Goal: Information Seeking & Learning: Learn about a topic

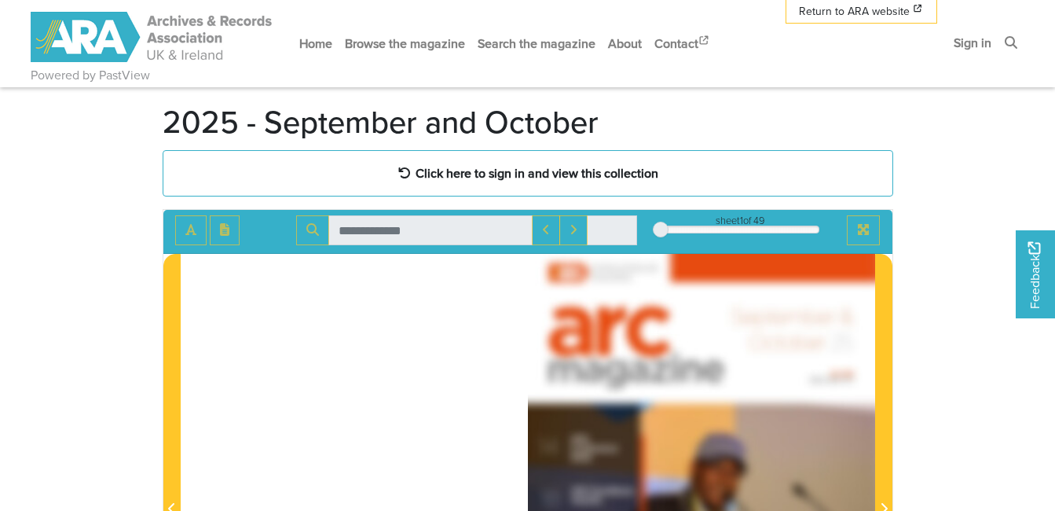
scroll to position [88, 0]
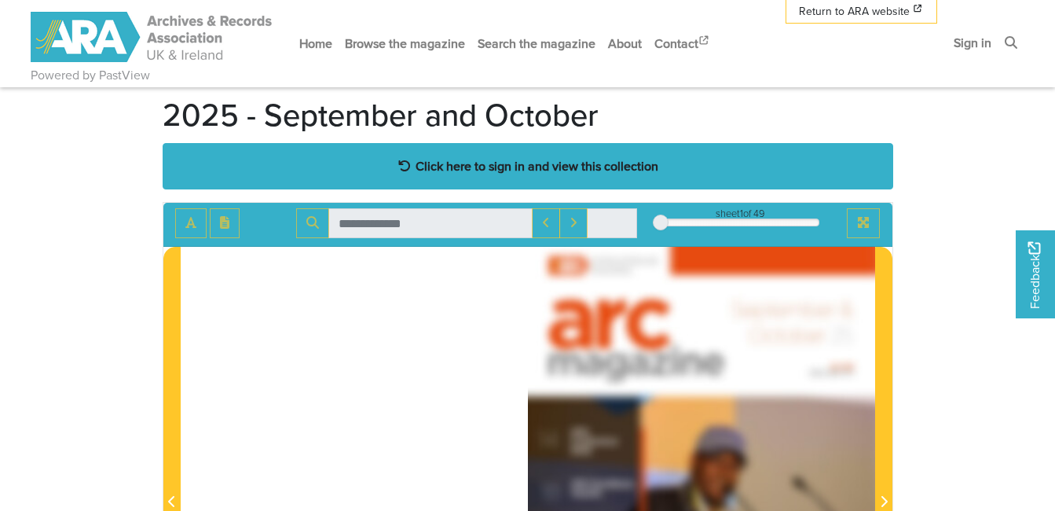
click at [708, 170] on div "Click here to sign in and view this collection" at bounding box center [528, 166] width 730 height 46
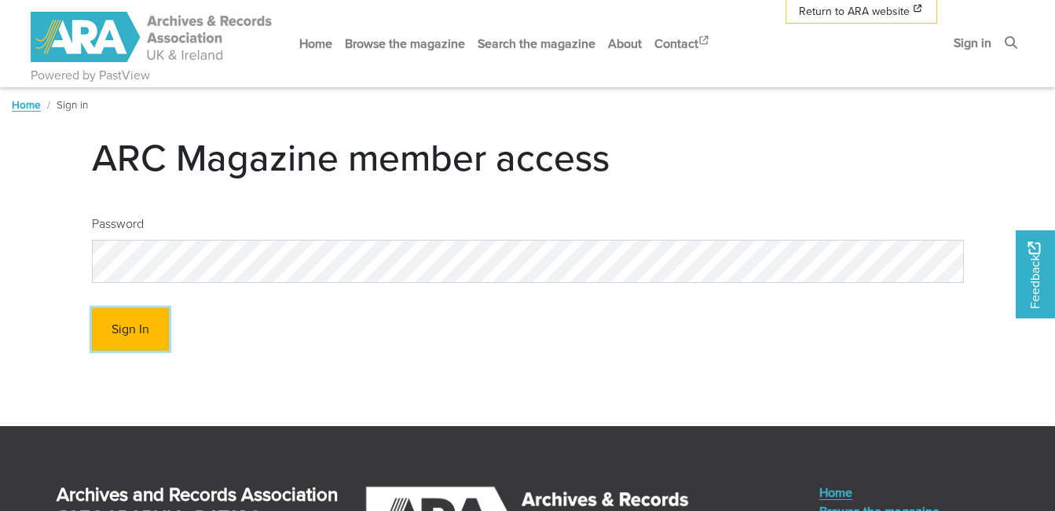
click at [128, 327] on button "Sign In" at bounding box center [130, 329] width 77 height 43
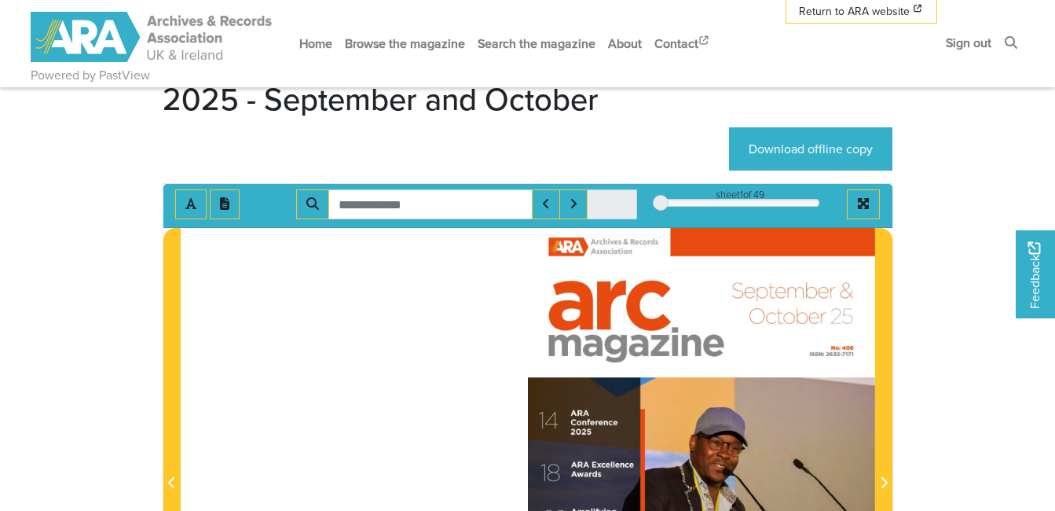
scroll to position [129, 0]
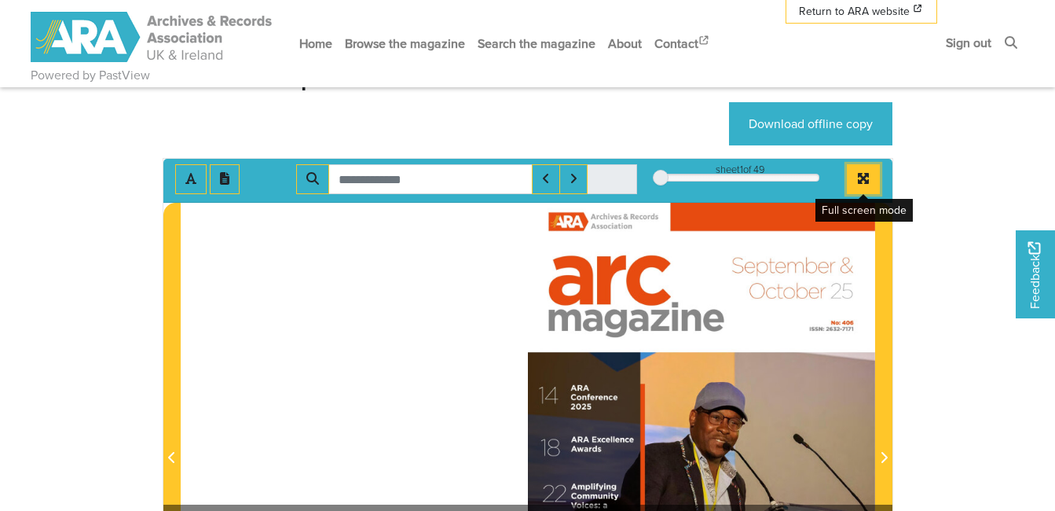
click at [858, 174] on icon "Full screen mode" at bounding box center [863, 178] width 13 height 13
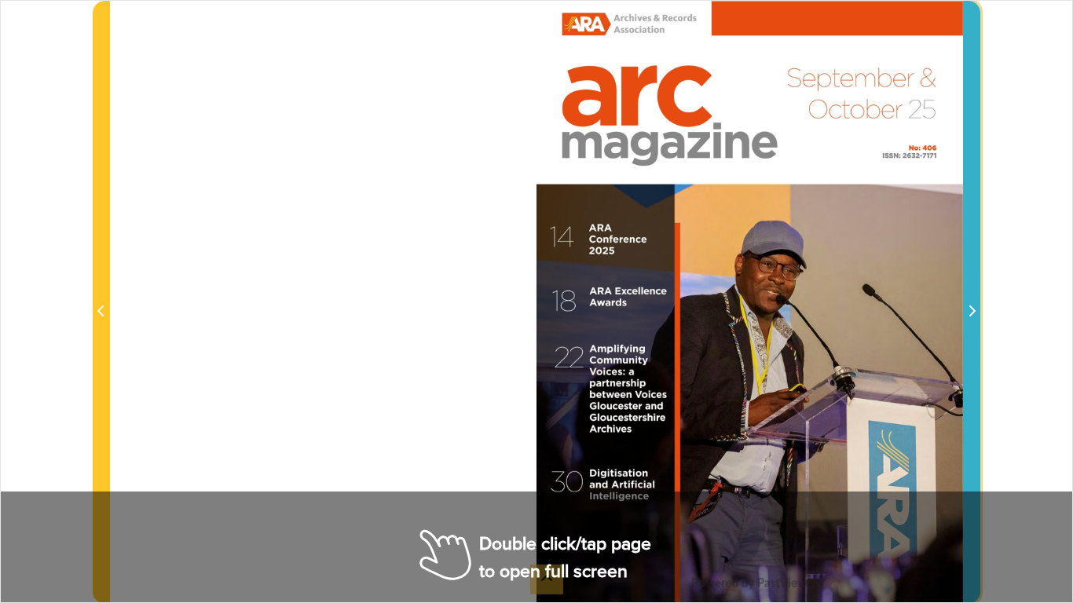
click at [972, 312] on icon "Next Page" at bounding box center [972, 311] width 8 height 13
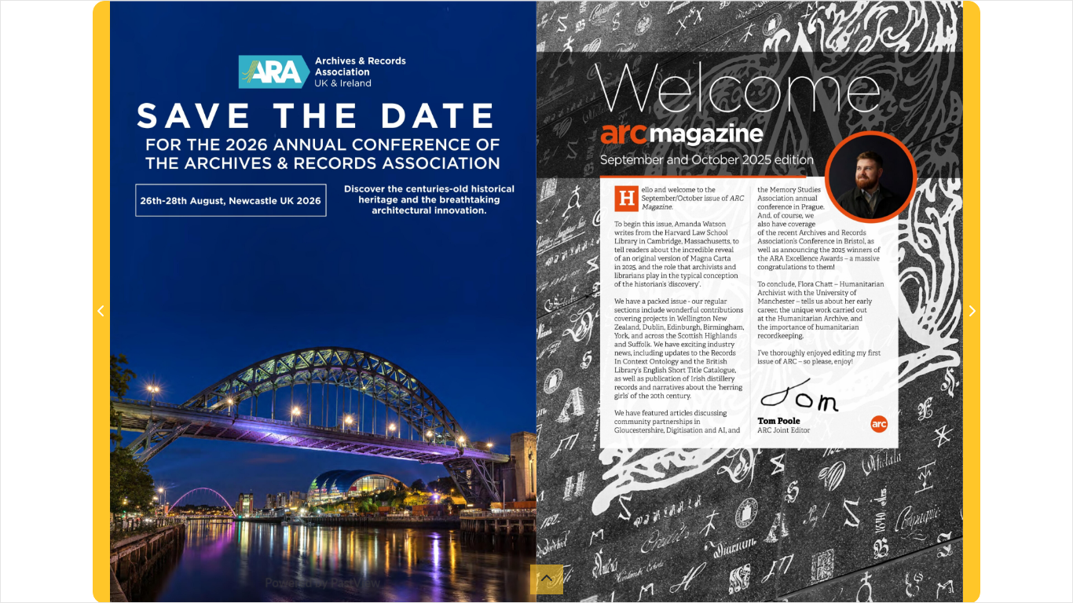
click at [754, 282] on div at bounding box center [749, 302] width 426 height 603
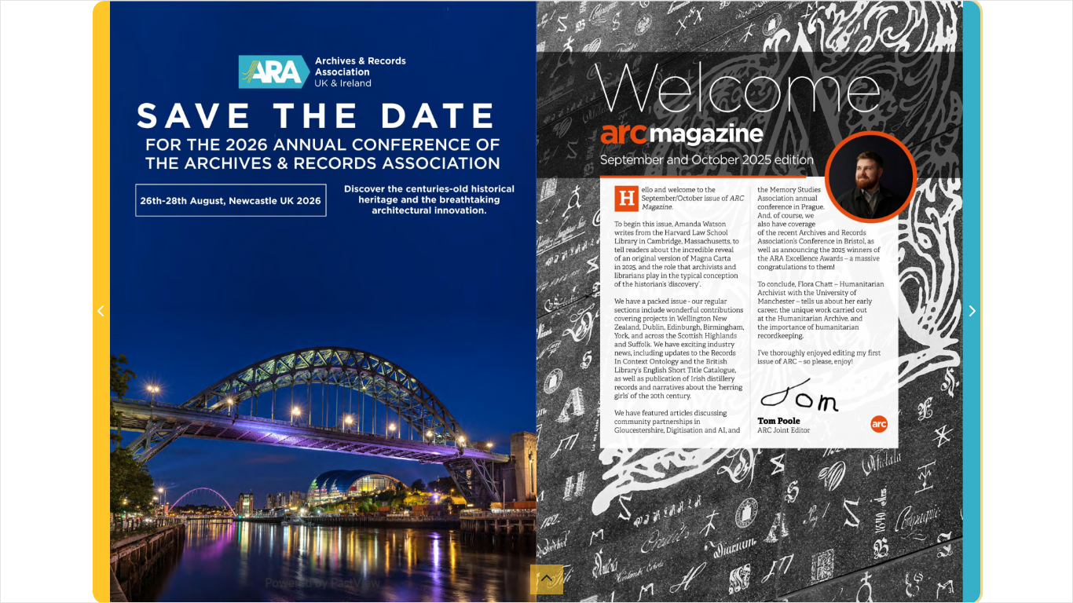
click at [971, 312] on icon "Next Page" at bounding box center [972, 311] width 8 height 13
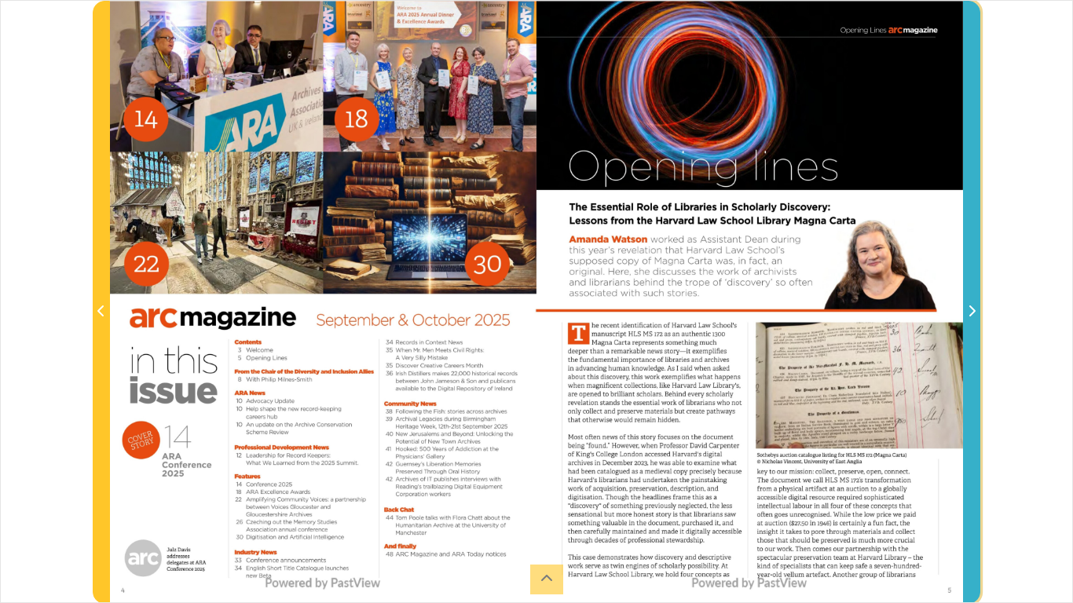
click at [971, 312] on icon "Next Page" at bounding box center [972, 311] width 8 height 13
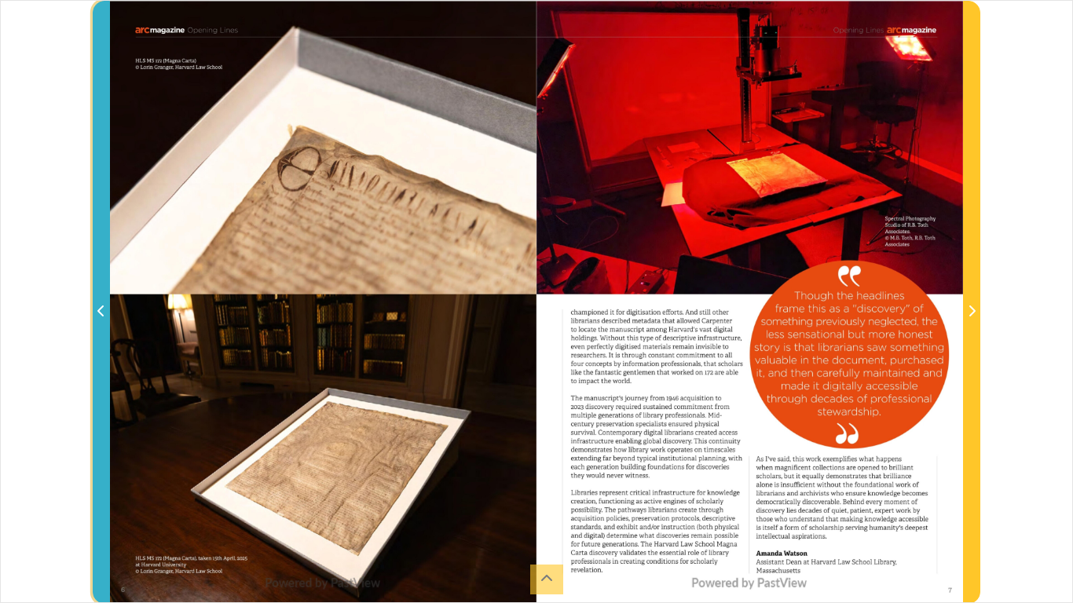
click at [105, 310] on icon "Previous Page" at bounding box center [101, 311] width 8 height 13
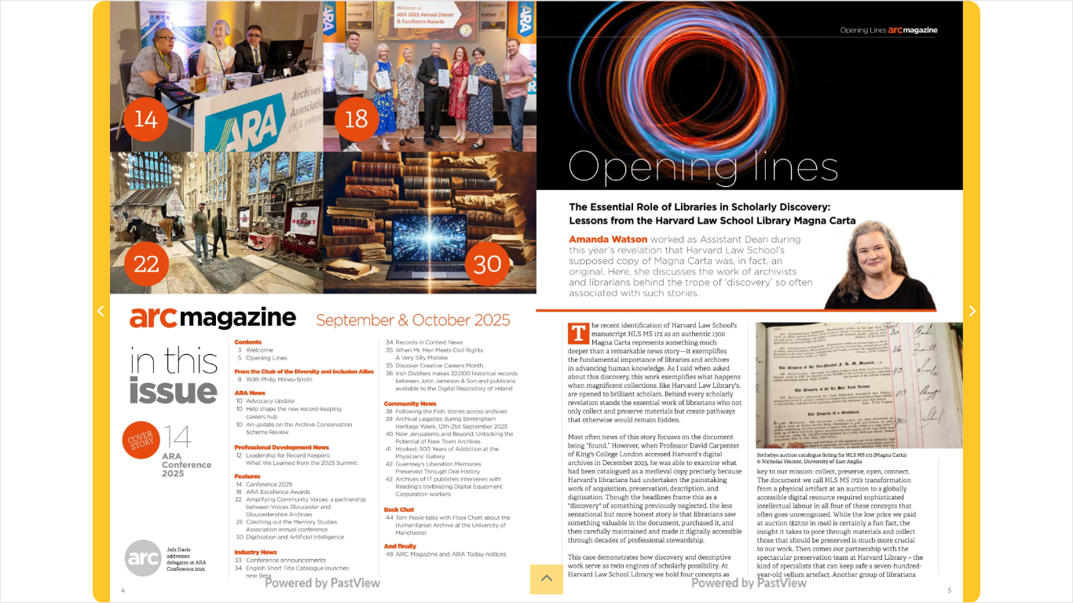
click at [285, 394] on div at bounding box center [323, 302] width 426 height 603
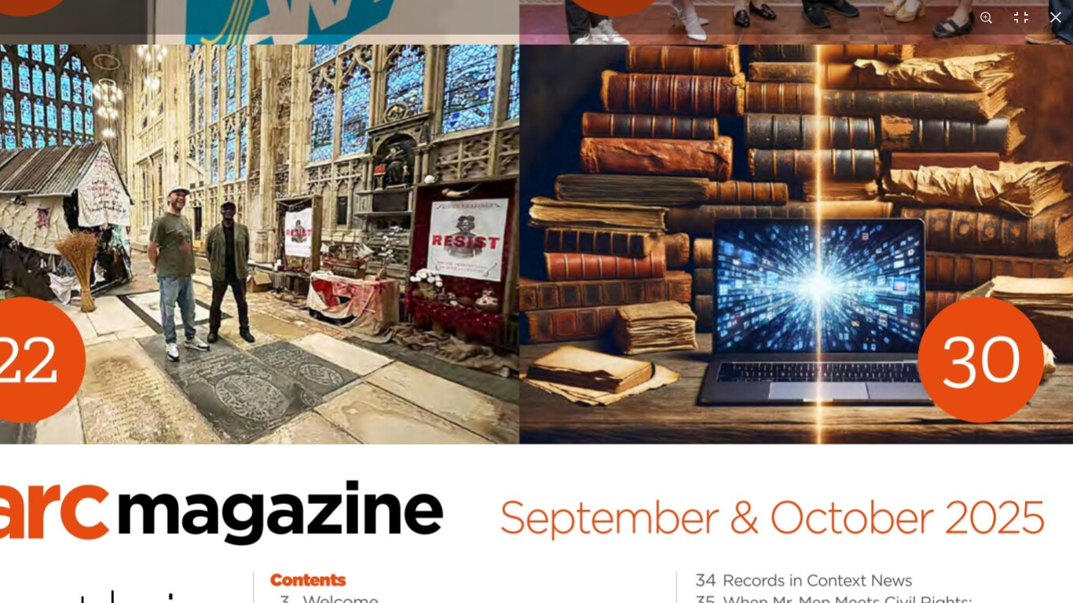
click at [618, 167] on img at bounding box center [519, 468] width 1199 height 1697
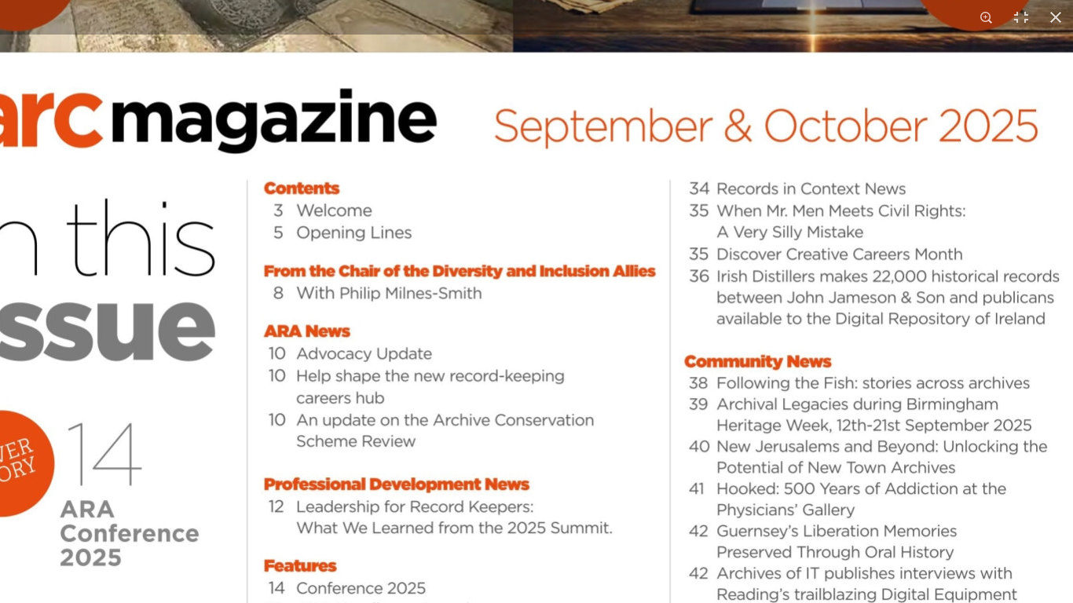
click at [380, 106] on img at bounding box center [513, 76] width 1199 height 1697
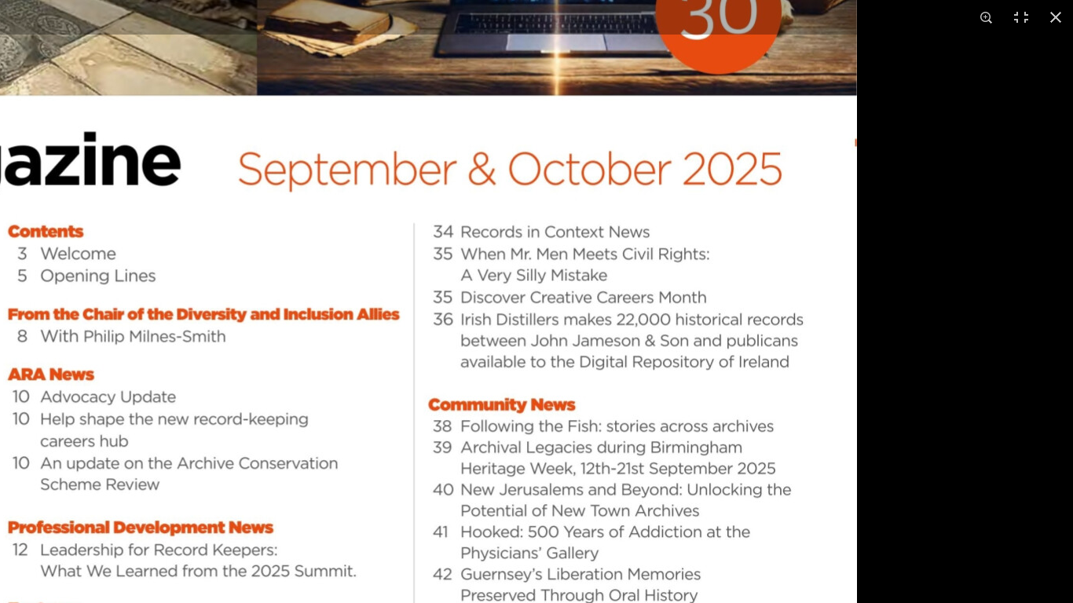
click at [0, 329] on img at bounding box center [257, 119] width 1199 height 1697
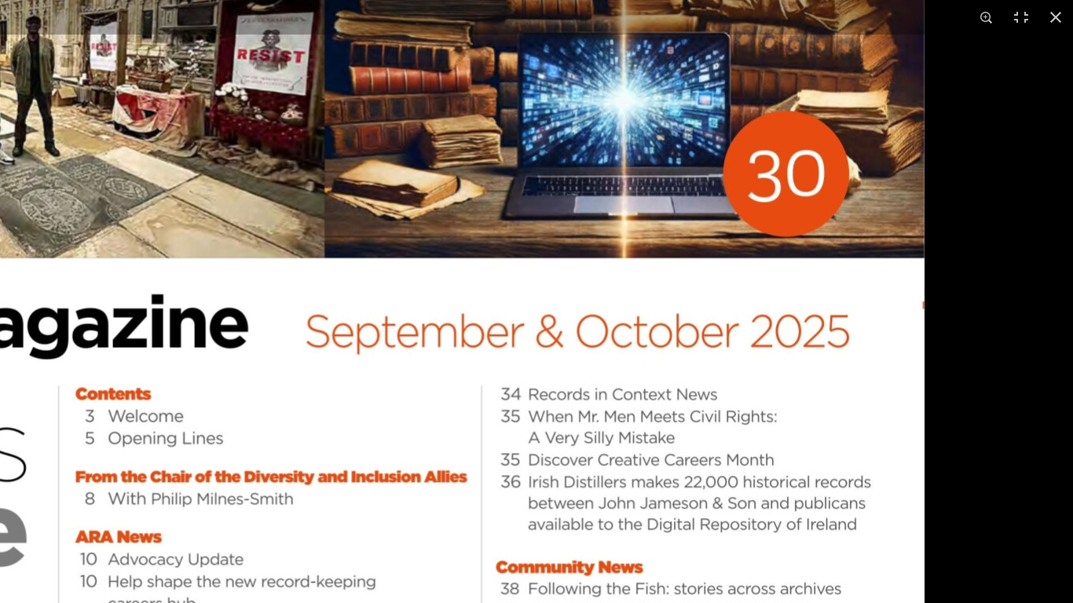
click at [0, 260] on img at bounding box center [324, 282] width 1199 height 1697
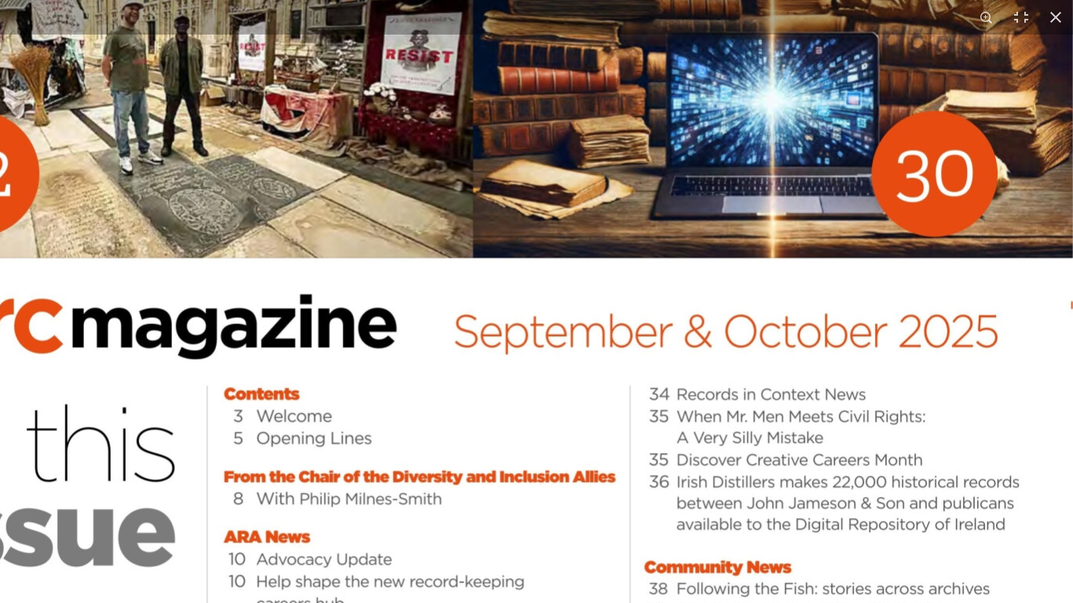
click at [132, 215] on img at bounding box center [473, 282] width 1199 height 1697
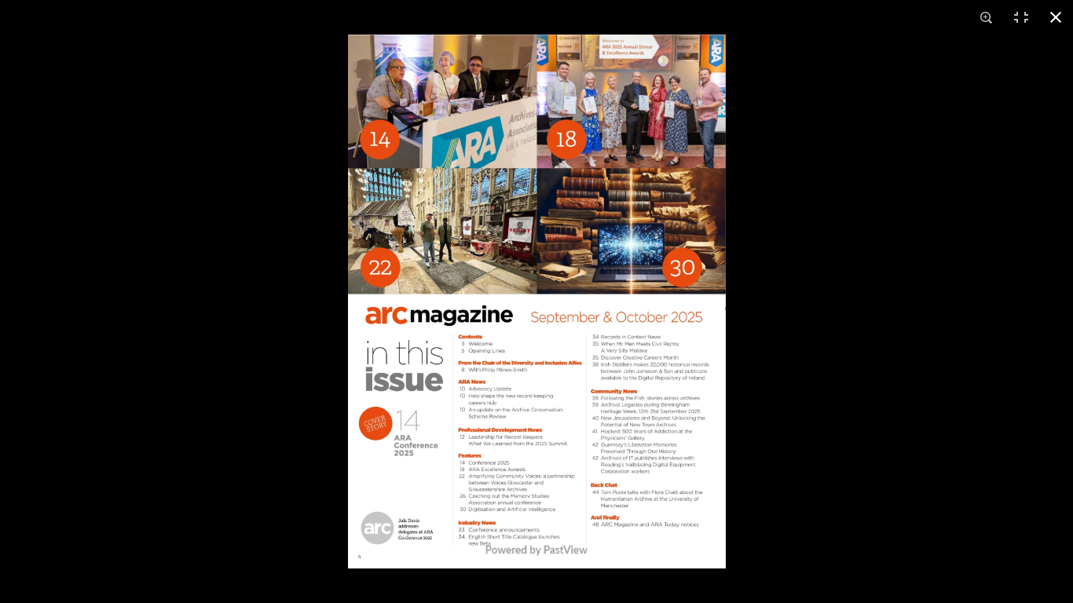
click at [902, 306] on div at bounding box center [884, 336] width 1073 height 603
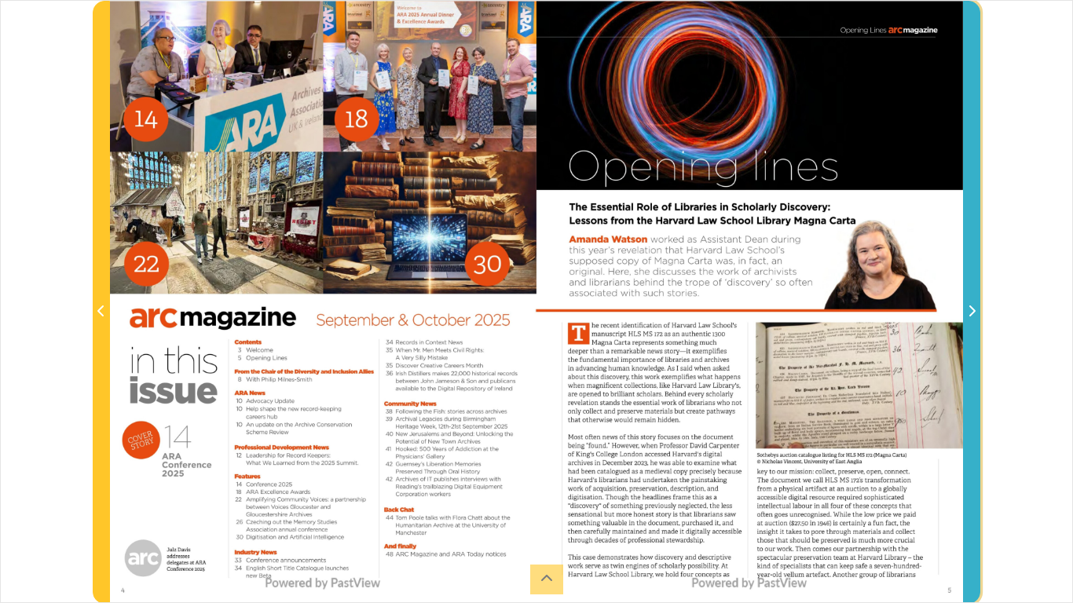
click at [974, 311] on icon "Next Page" at bounding box center [972, 311] width 6 height 11
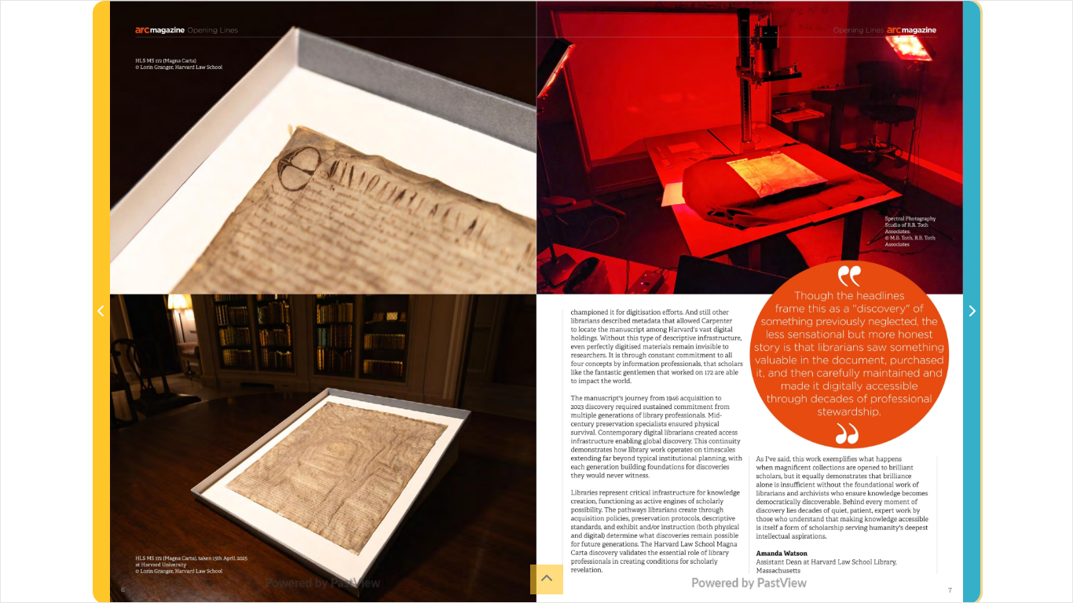
click at [974, 311] on icon "Next Page" at bounding box center [972, 311] width 6 height 11
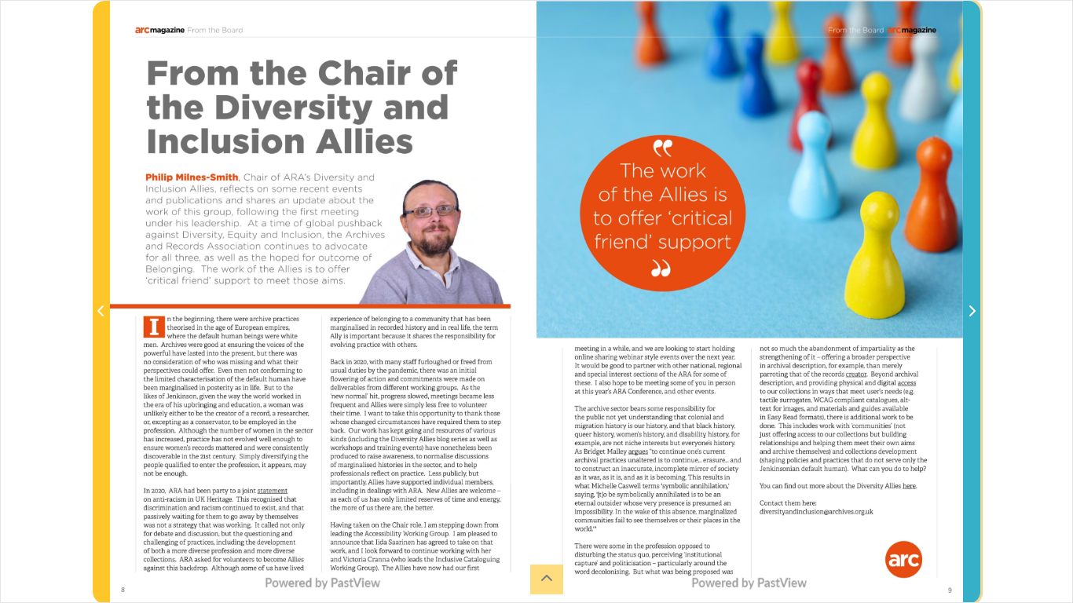
click at [974, 311] on icon "Next Page" at bounding box center [972, 311] width 6 height 11
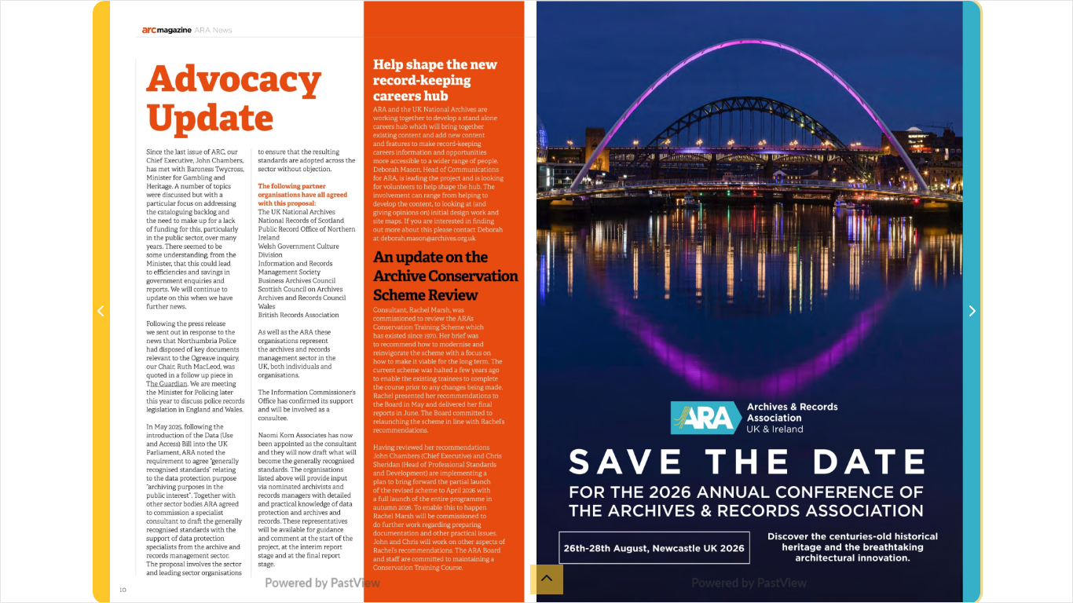
click at [974, 311] on icon "Next Page" at bounding box center [972, 311] width 6 height 11
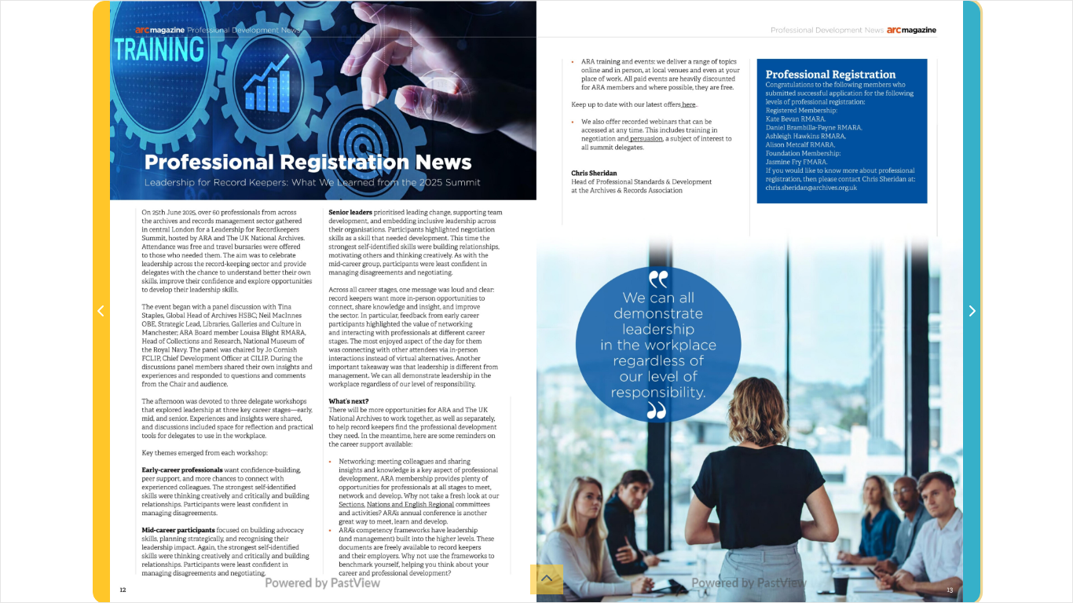
click at [971, 314] on icon "Next Page" at bounding box center [972, 311] width 8 height 13
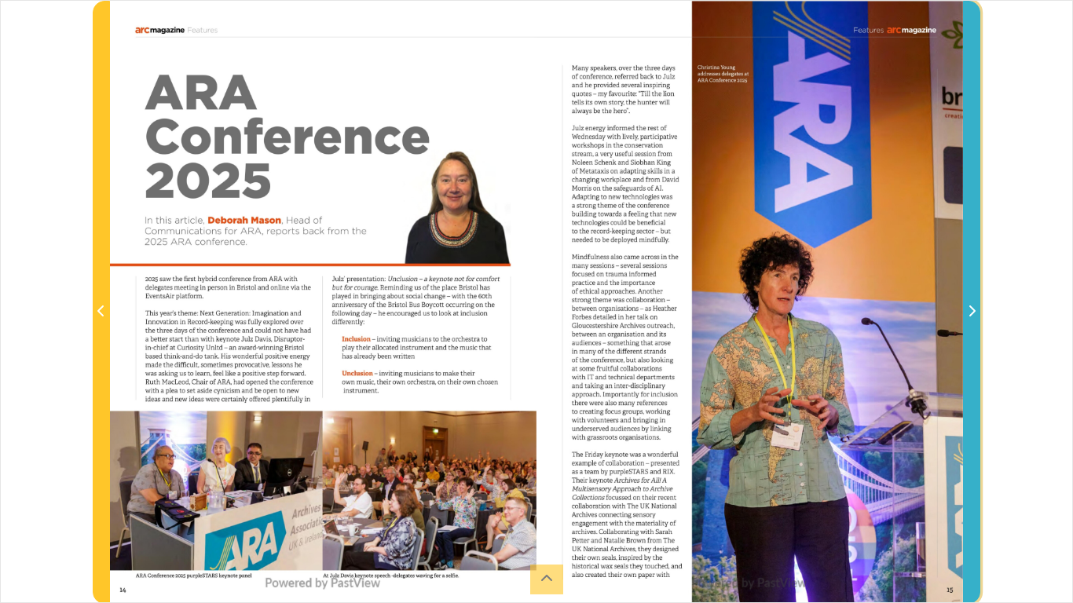
click at [971, 314] on icon "Next Page" at bounding box center [972, 311] width 8 height 13
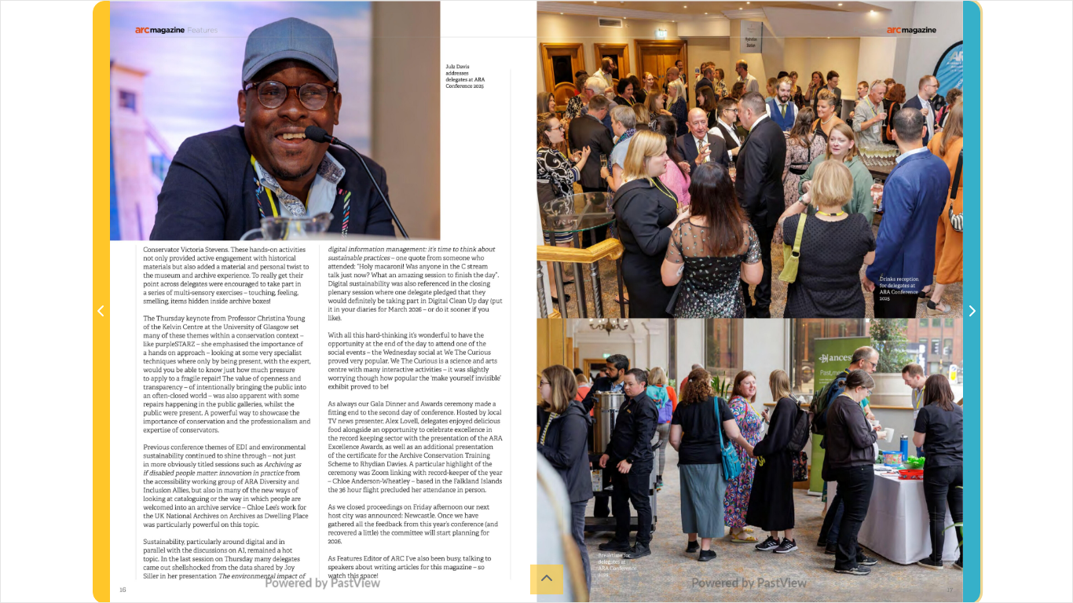
click at [975, 313] on icon "Next Page" at bounding box center [972, 311] width 8 height 13
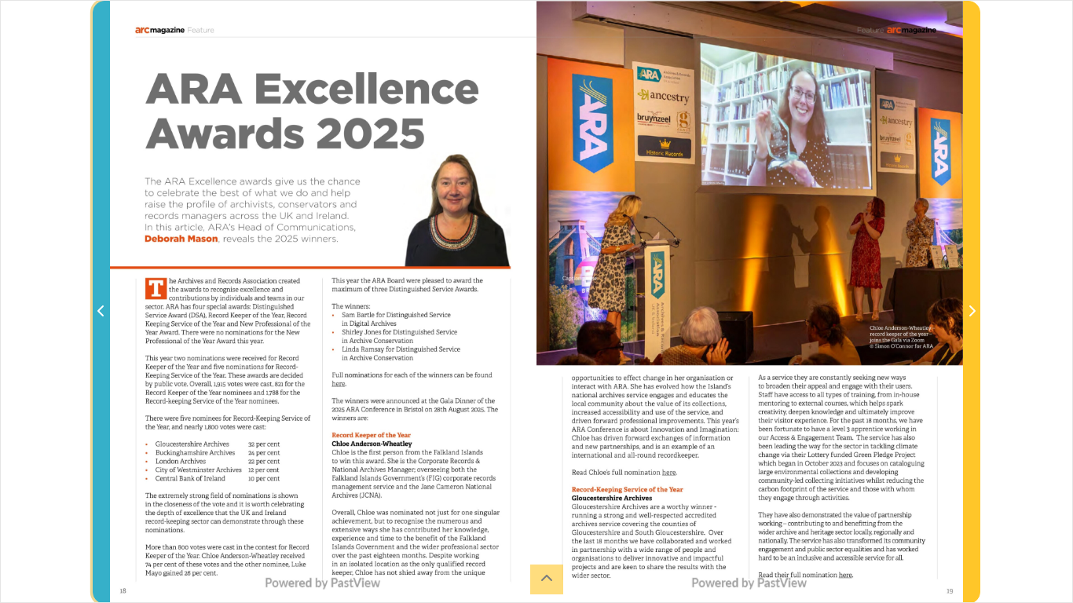
click at [101, 316] on icon "Previous Page" at bounding box center [100, 311] width 6 height 11
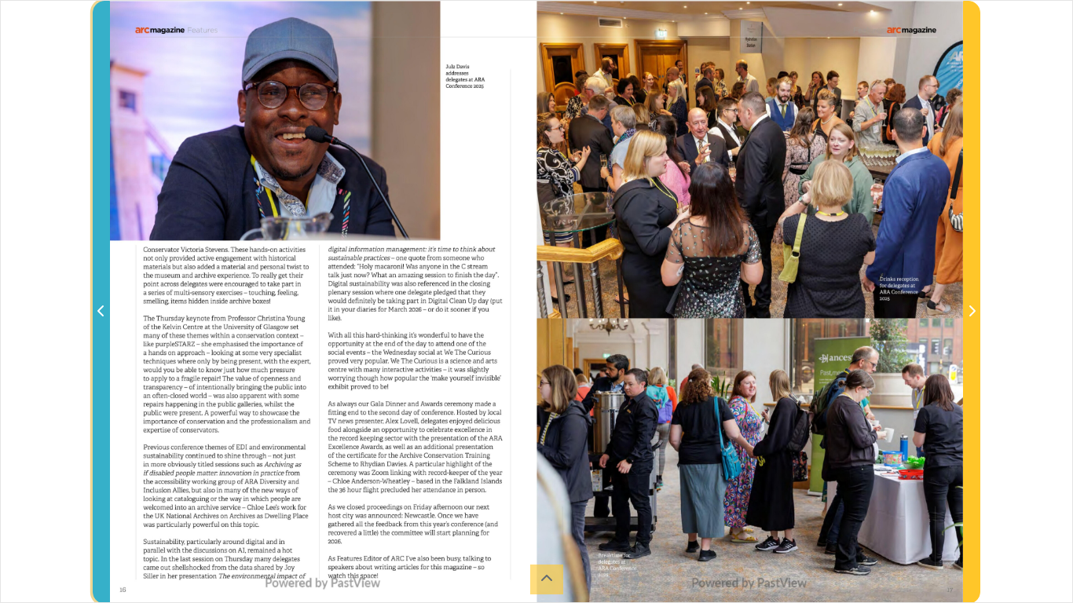
click at [101, 316] on icon "Previous Page" at bounding box center [100, 311] width 6 height 11
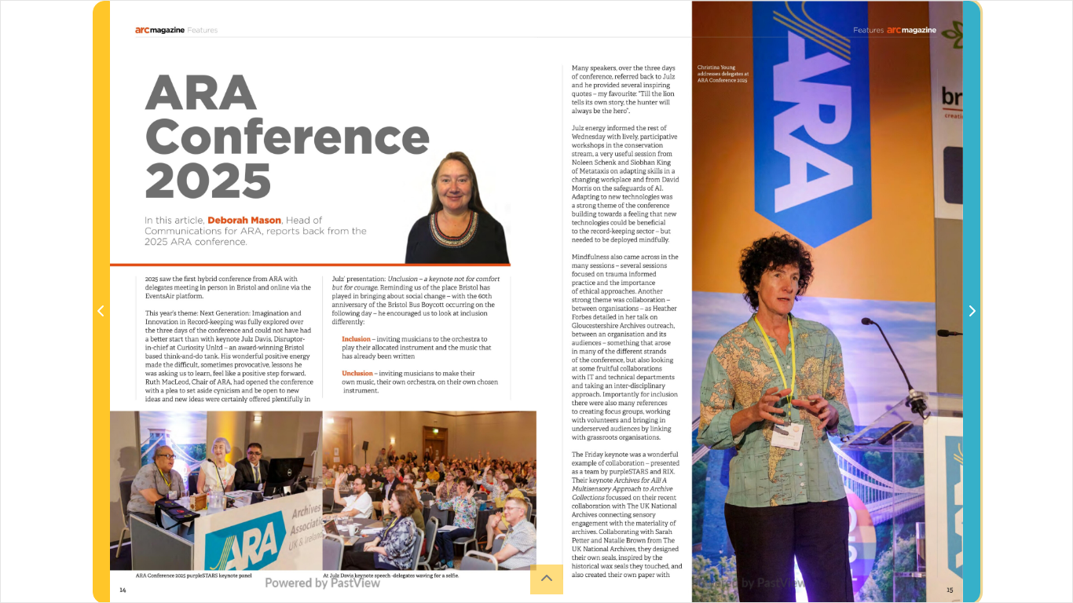
click at [972, 313] on icon "Next Page" at bounding box center [972, 311] width 8 height 13
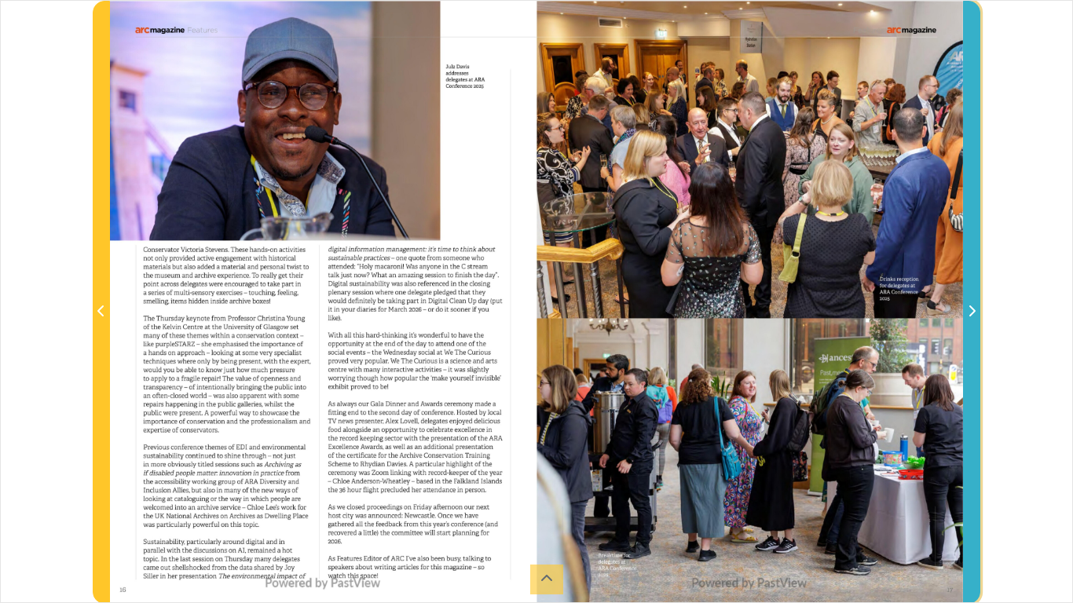
click at [972, 313] on icon "Next Page" at bounding box center [972, 311] width 8 height 13
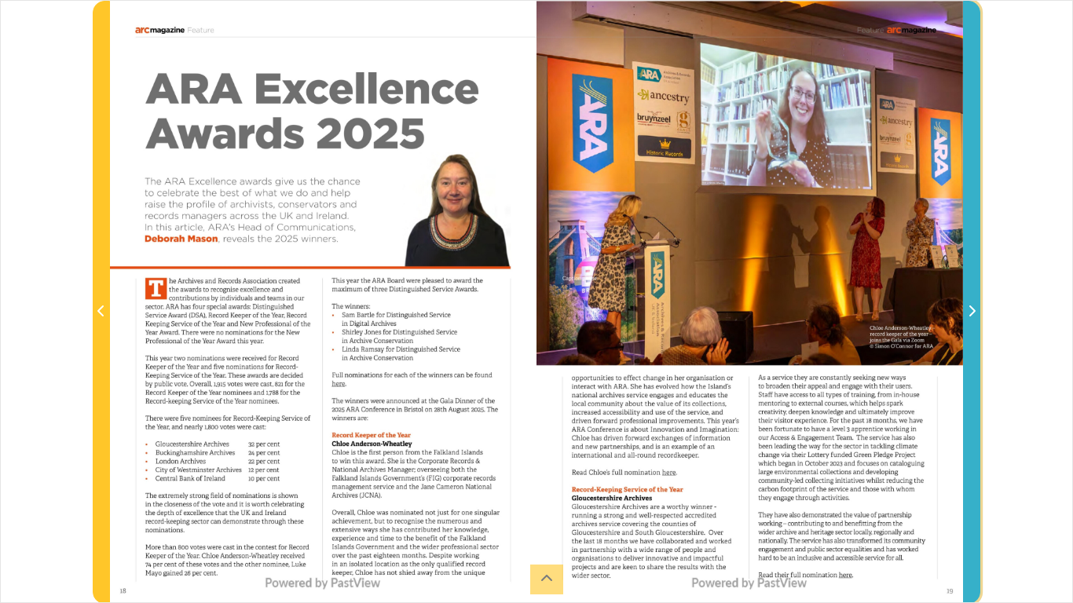
click at [972, 313] on icon "Next Page" at bounding box center [972, 311] width 8 height 13
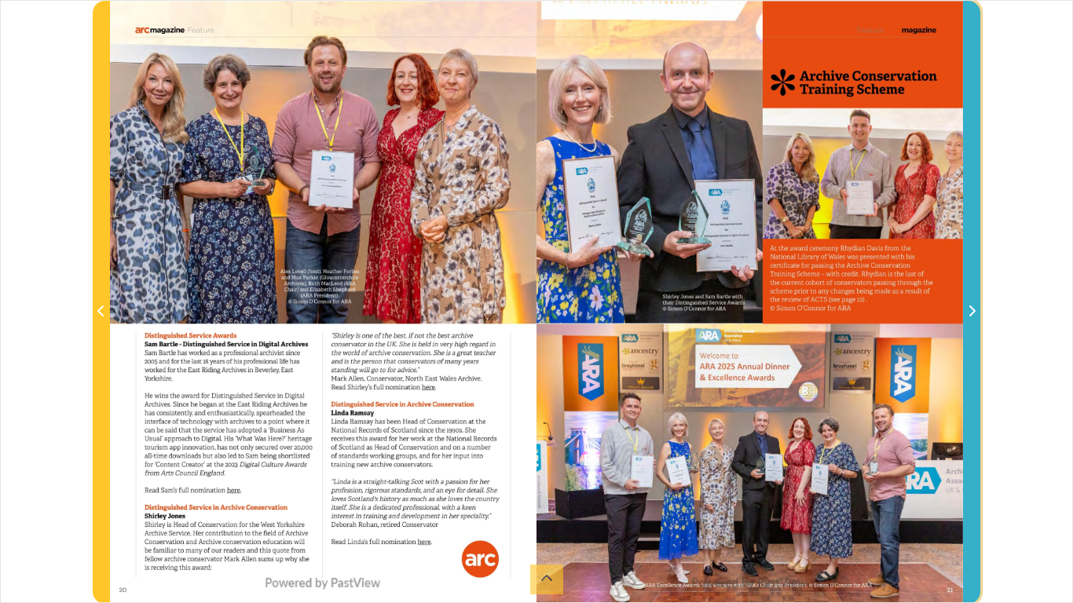
click at [972, 313] on icon "Next Page" at bounding box center [972, 311] width 8 height 13
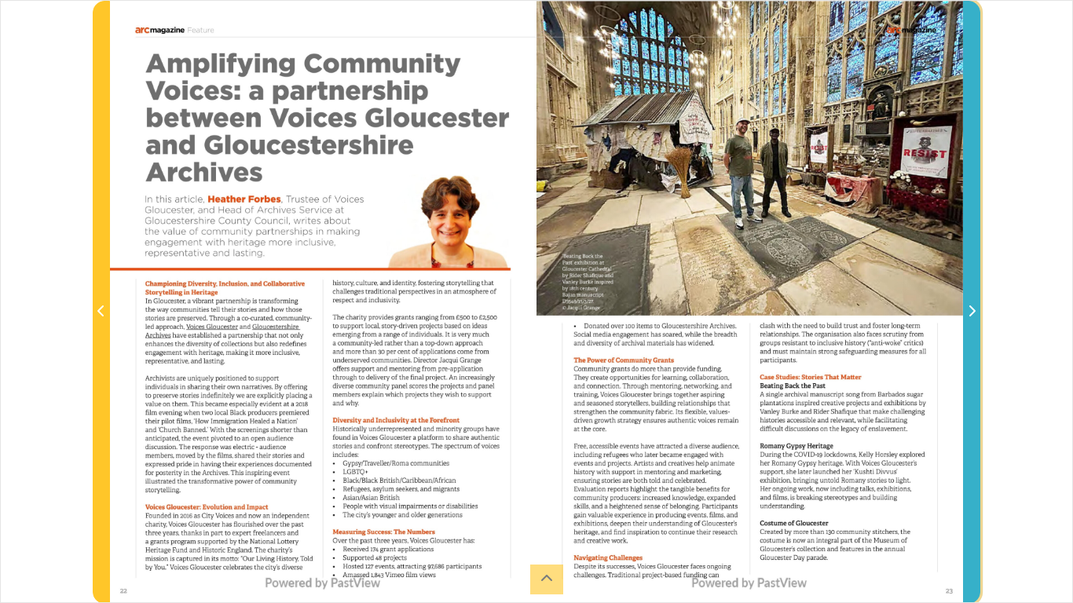
click at [972, 313] on icon "Next Page" at bounding box center [972, 311] width 8 height 13
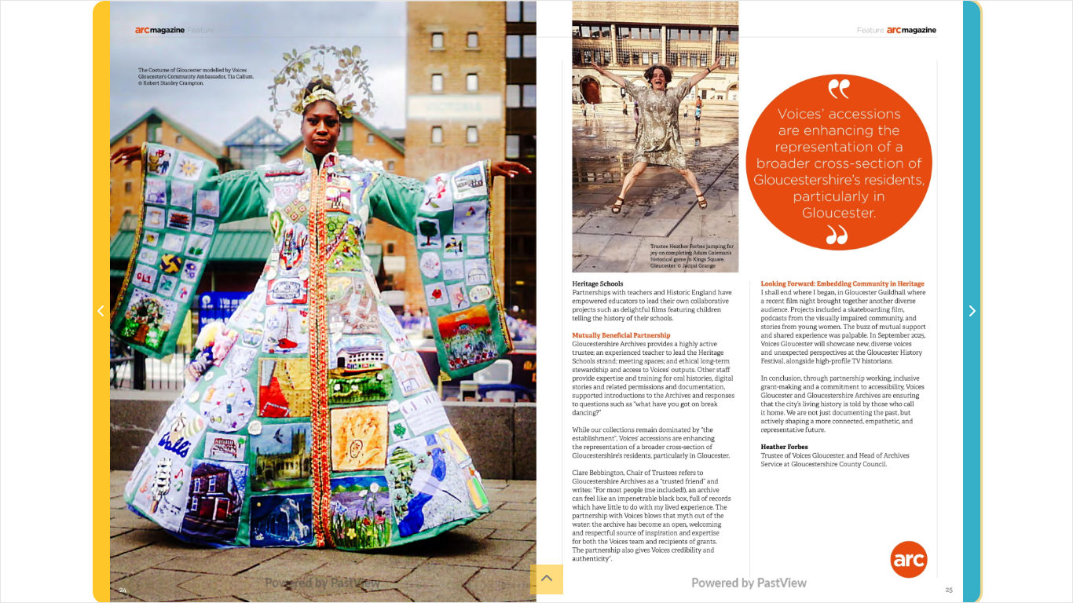
click at [972, 313] on icon "Next Page" at bounding box center [972, 311] width 8 height 13
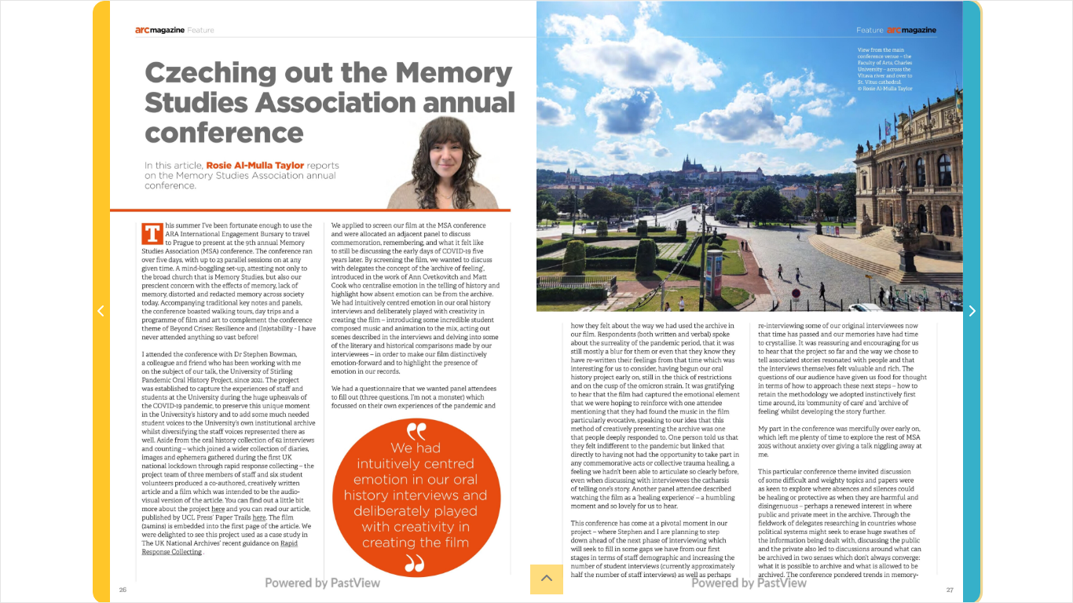
click at [972, 313] on icon "Next Page" at bounding box center [972, 311] width 8 height 13
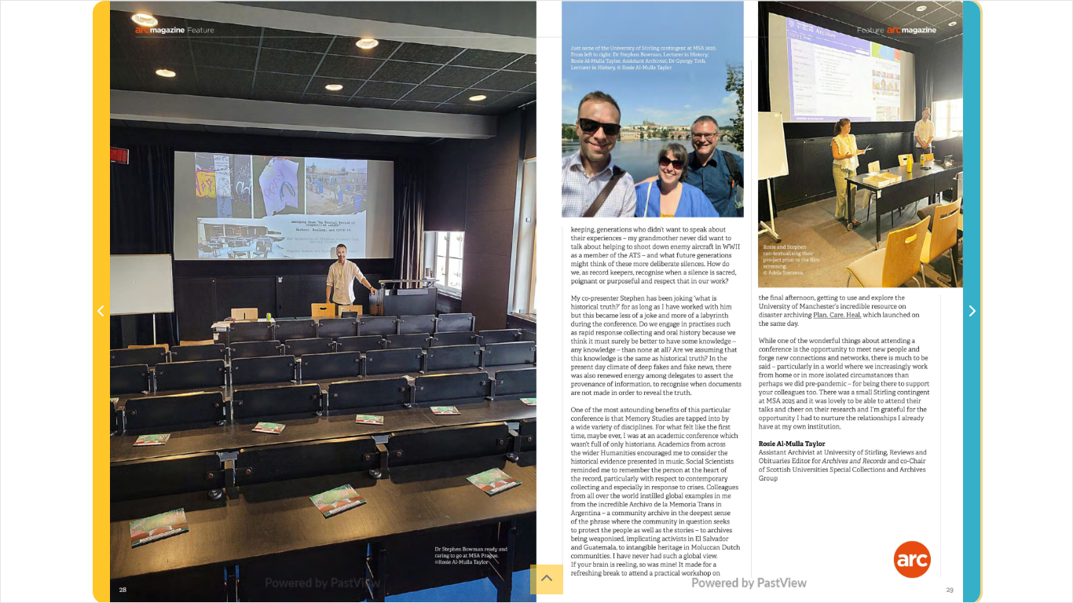
click at [972, 313] on icon "Next Page" at bounding box center [972, 311] width 8 height 13
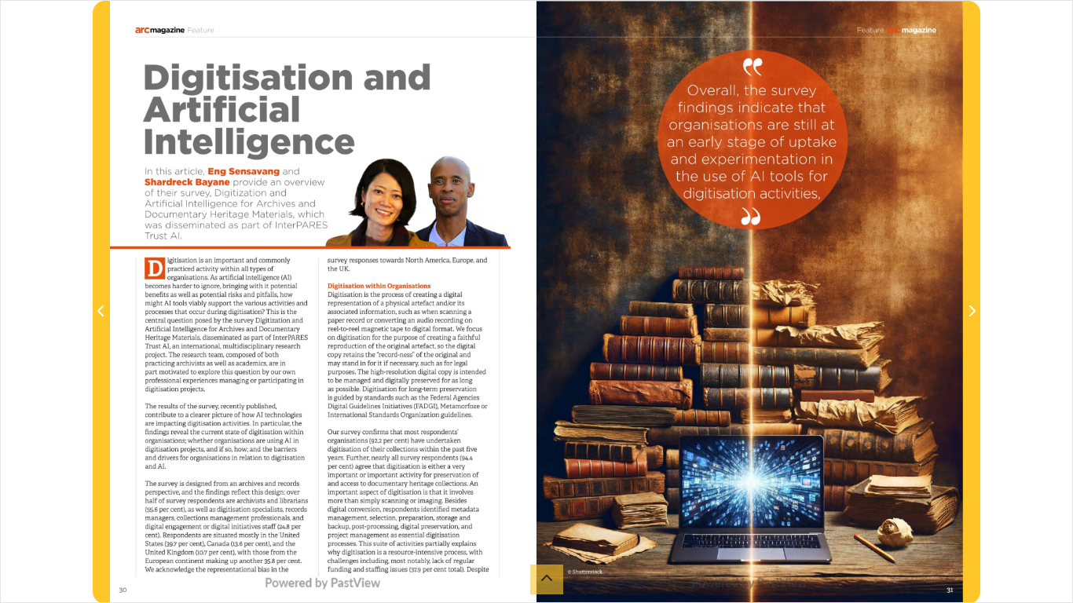
click at [346, 306] on div at bounding box center [323, 302] width 426 height 603
click at [276, 315] on div at bounding box center [323, 302] width 426 height 603
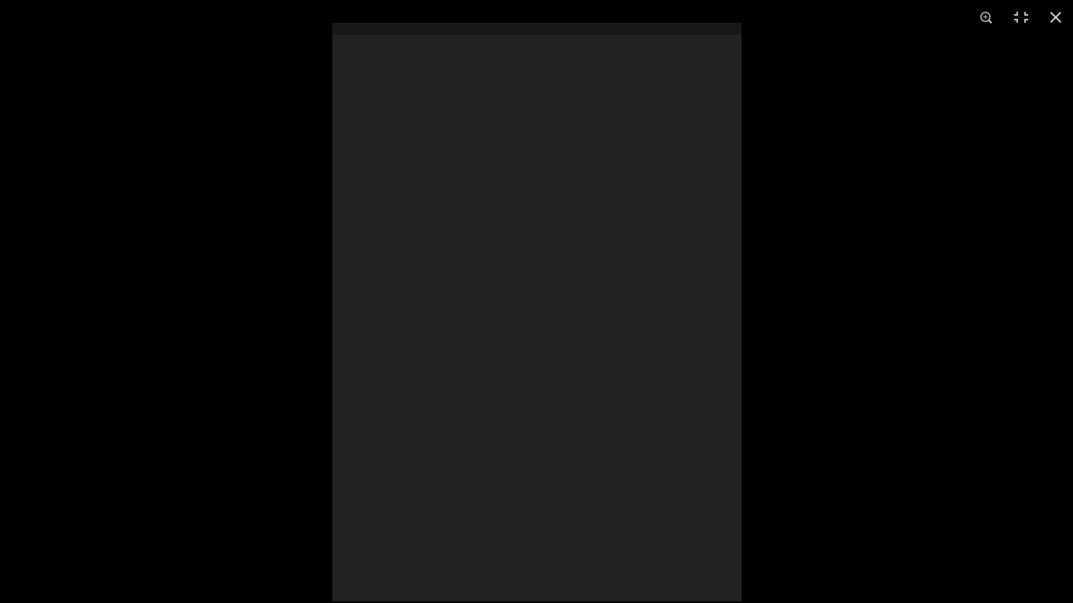
click at [276, 315] on div at bounding box center [536, 301] width 1073 height 603
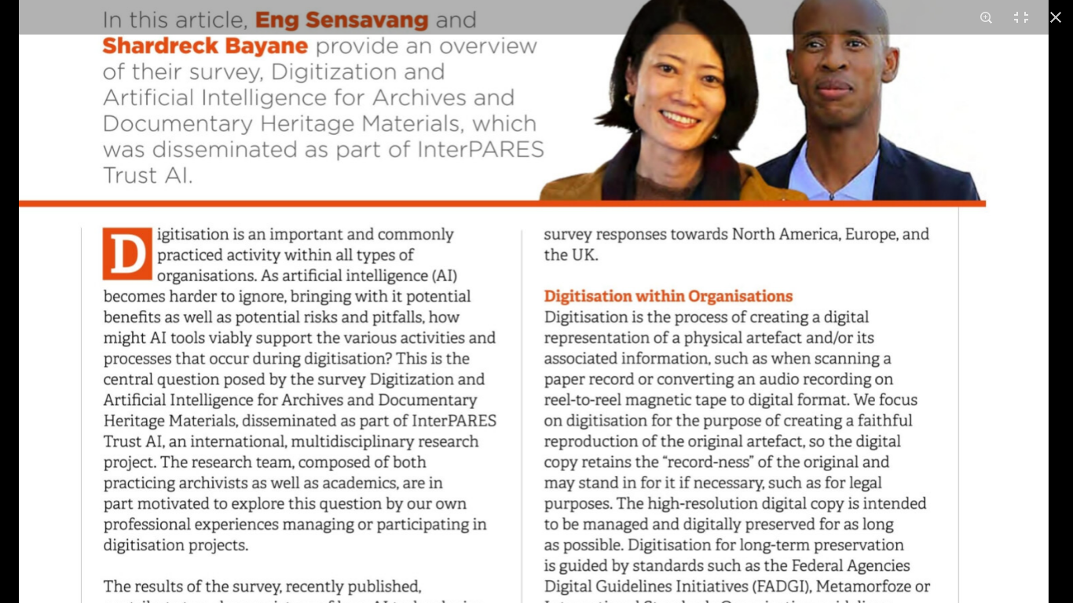
click at [406, 190] on img at bounding box center [534, 335] width 1030 height 1455
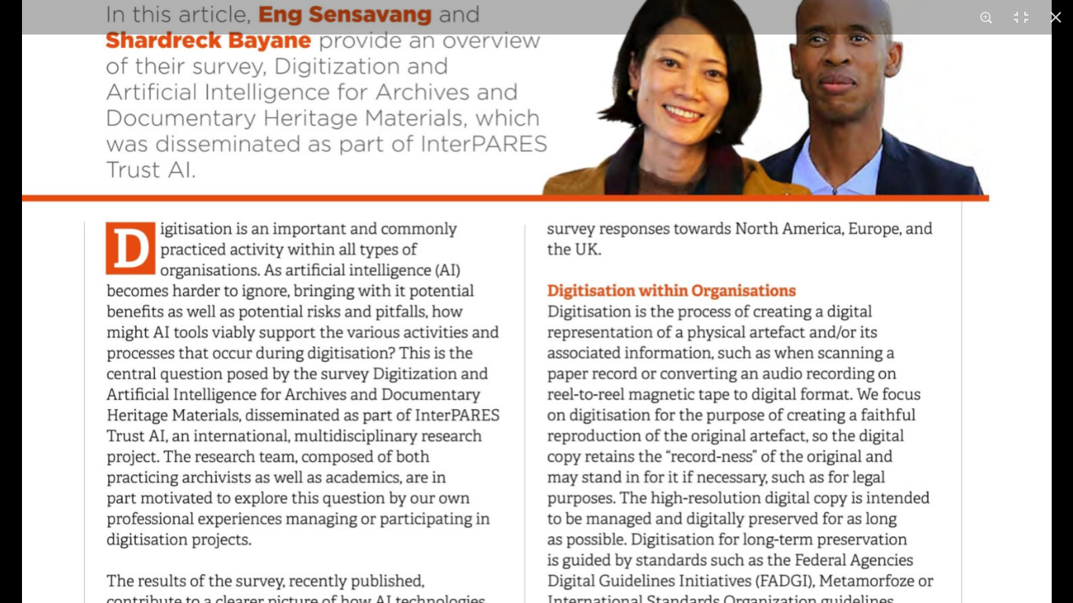
click at [450, 194] on img at bounding box center [537, 330] width 1030 height 1455
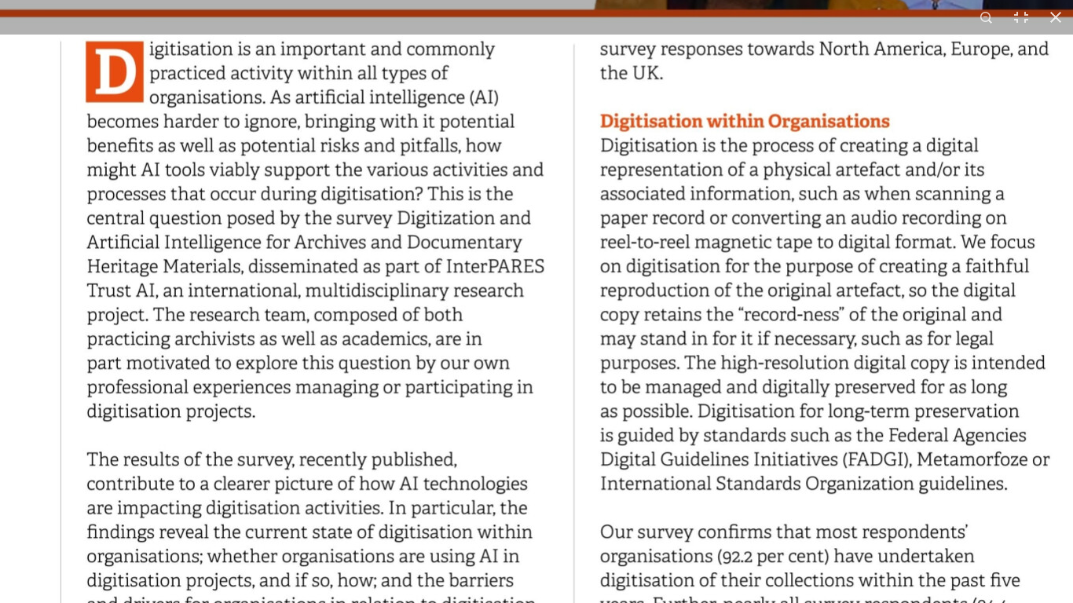
click at [486, 151] on img at bounding box center [587, 167] width 1199 height 1697
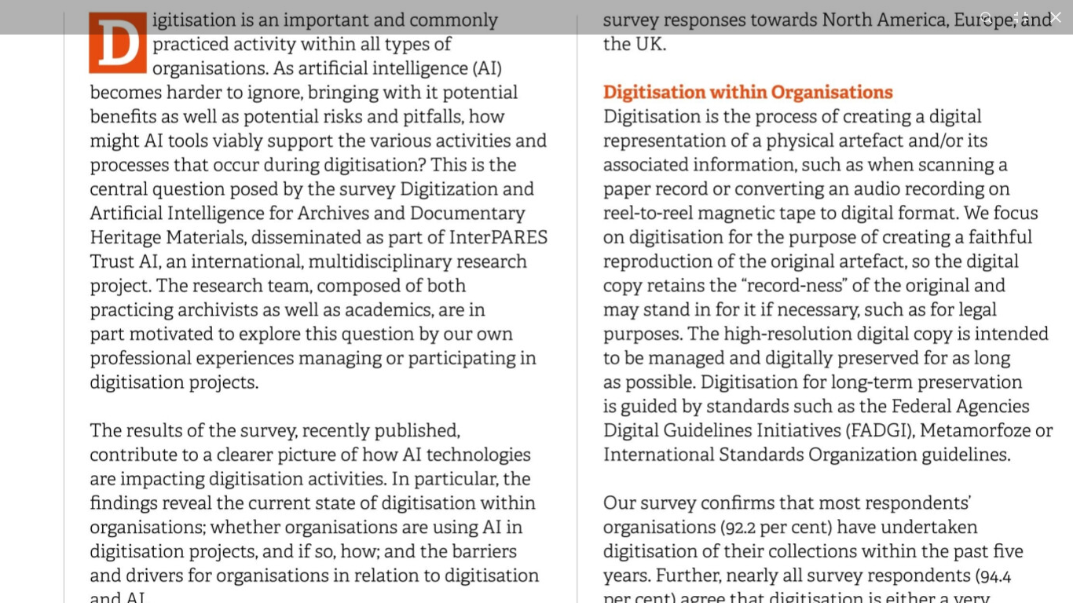
click at [496, 33] on div "1 / 1" at bounding box center [536, 301] width 1073 height 603
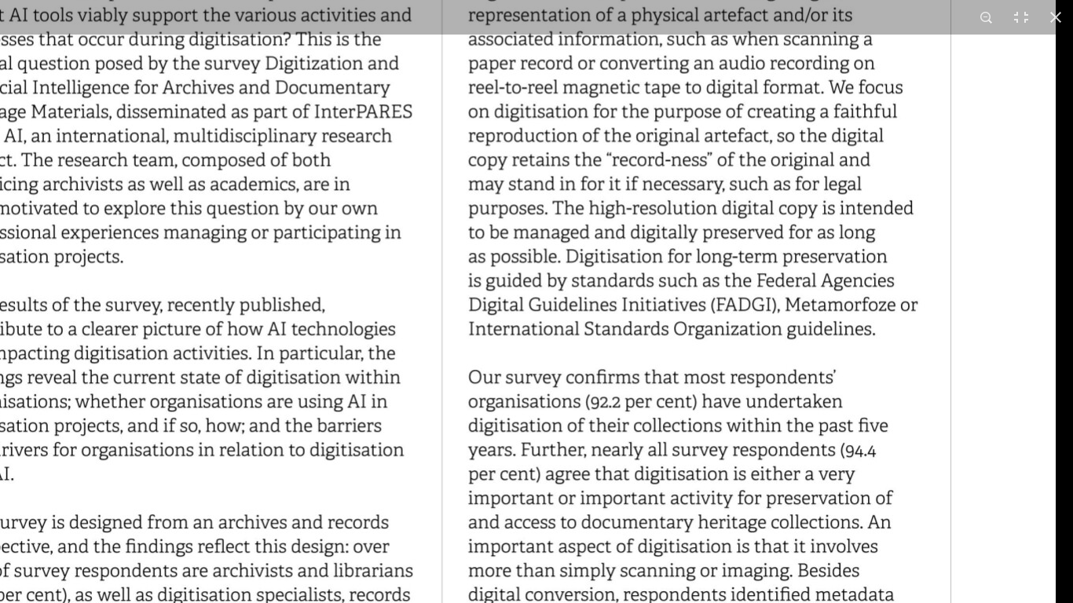
click at [548, 416] on img at bounding box center [455, 12] width 1199 height 1697
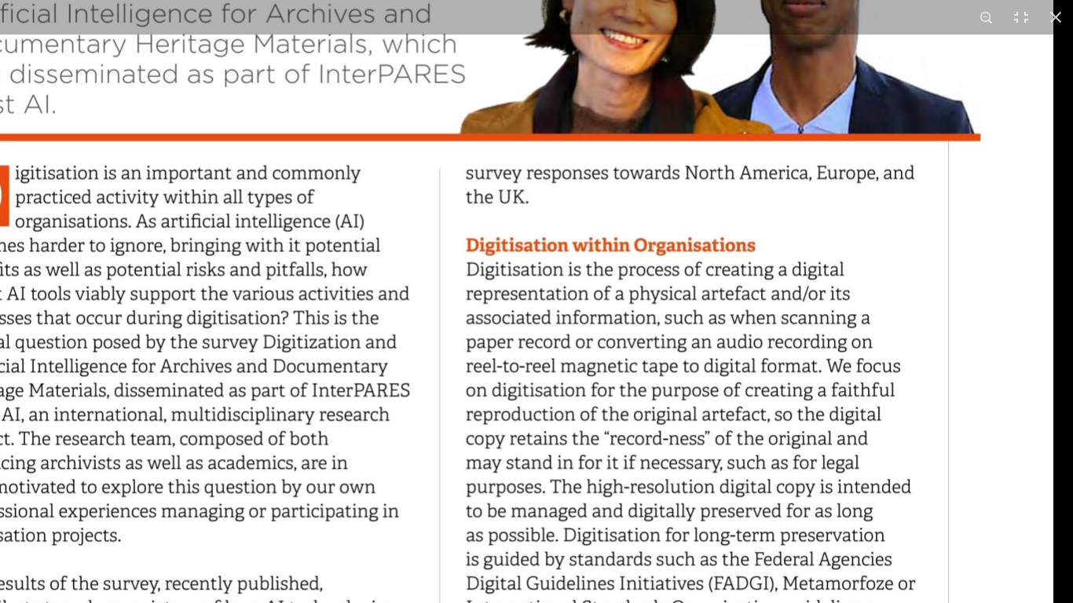
click at [517, 507] on img at bounding box center [453, 291] width 1199 height 1697
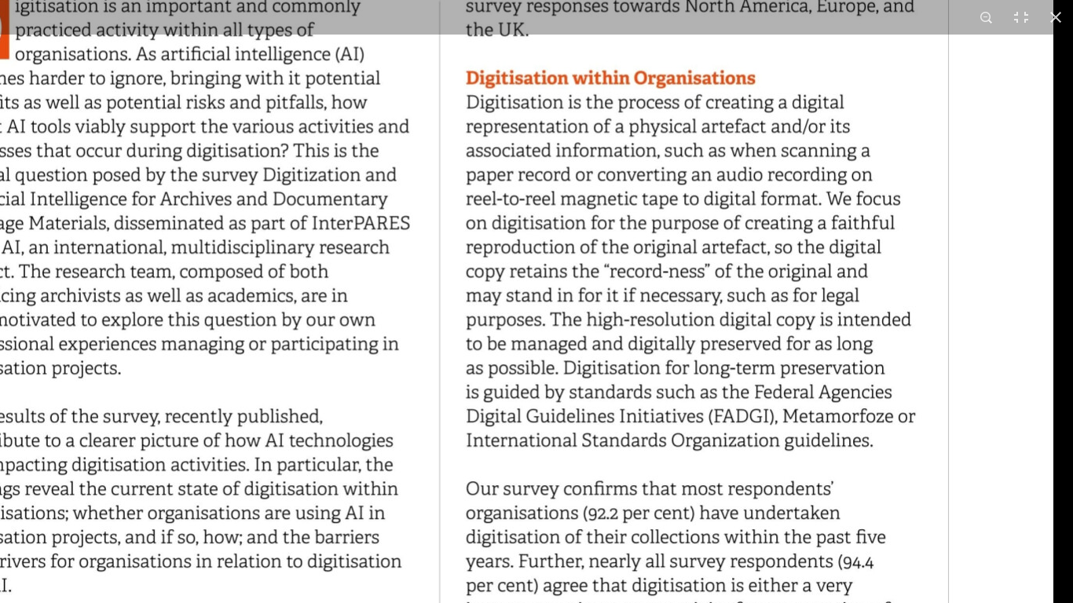
click at [560, 214] on img at bounding box center [453, 124] width 1199 height 1697
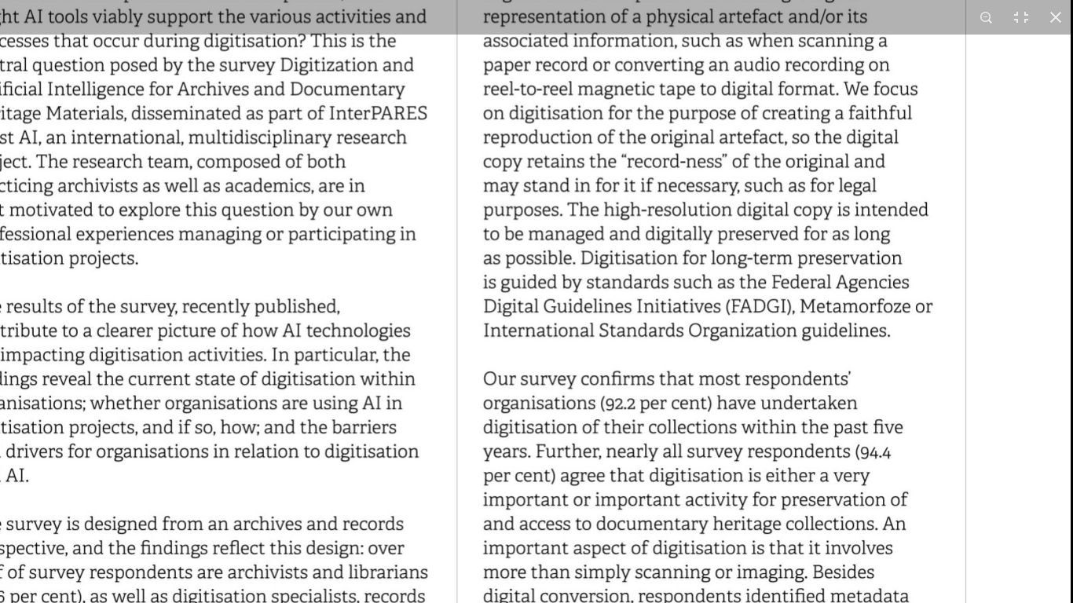
click at [563, 256] on img at bounding box center [470, 14] width 1199 height 1697
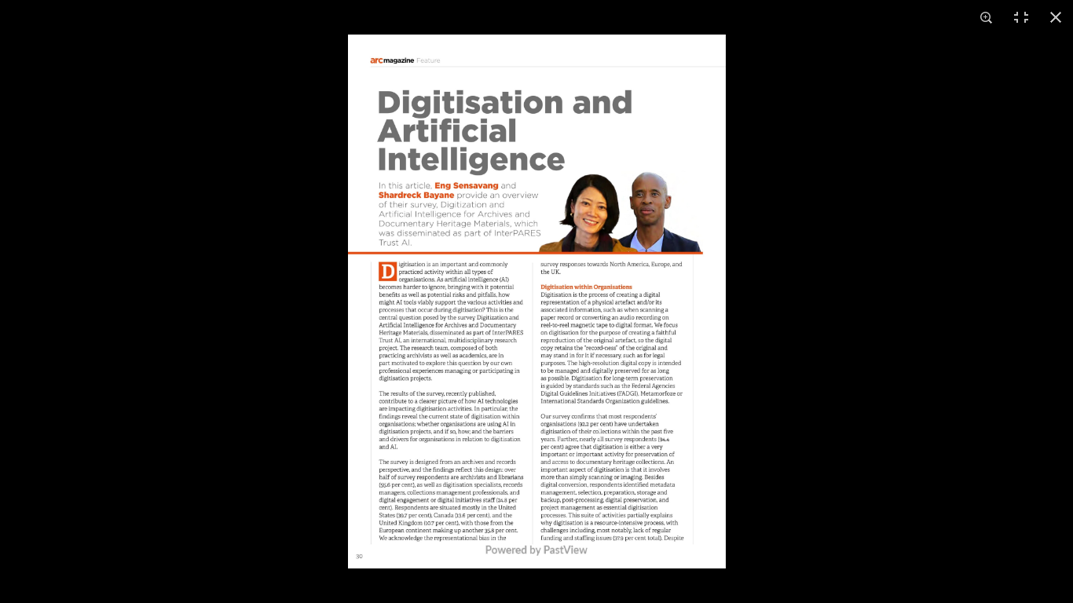
click at [662, 277] on img at bounding box center [537, 302] width 378 height 534
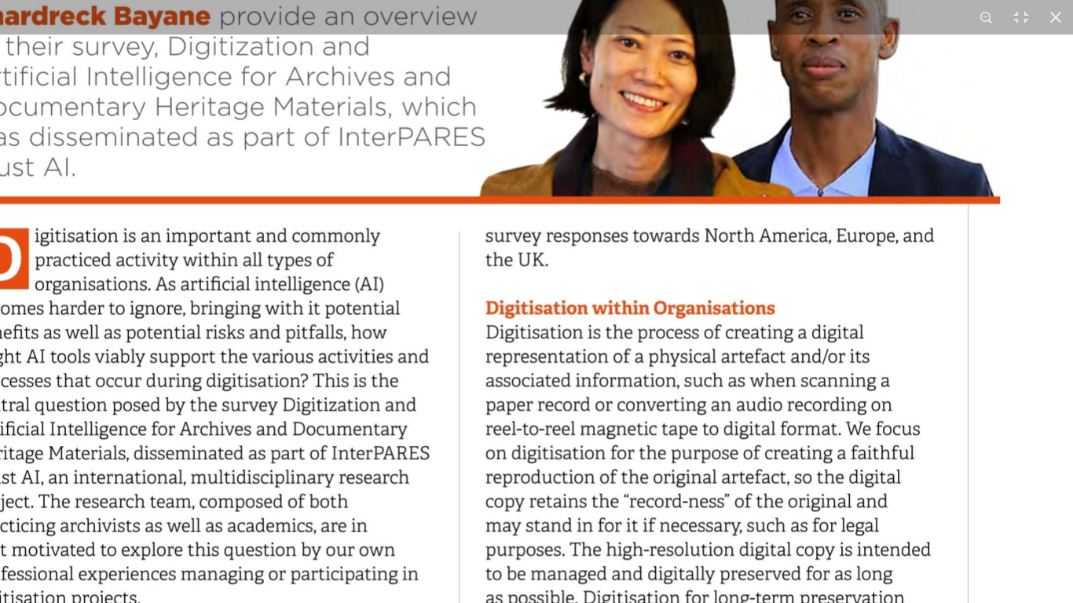
click at [994, 260] on img at bounding box center [473, 354] width 1199 height 1697
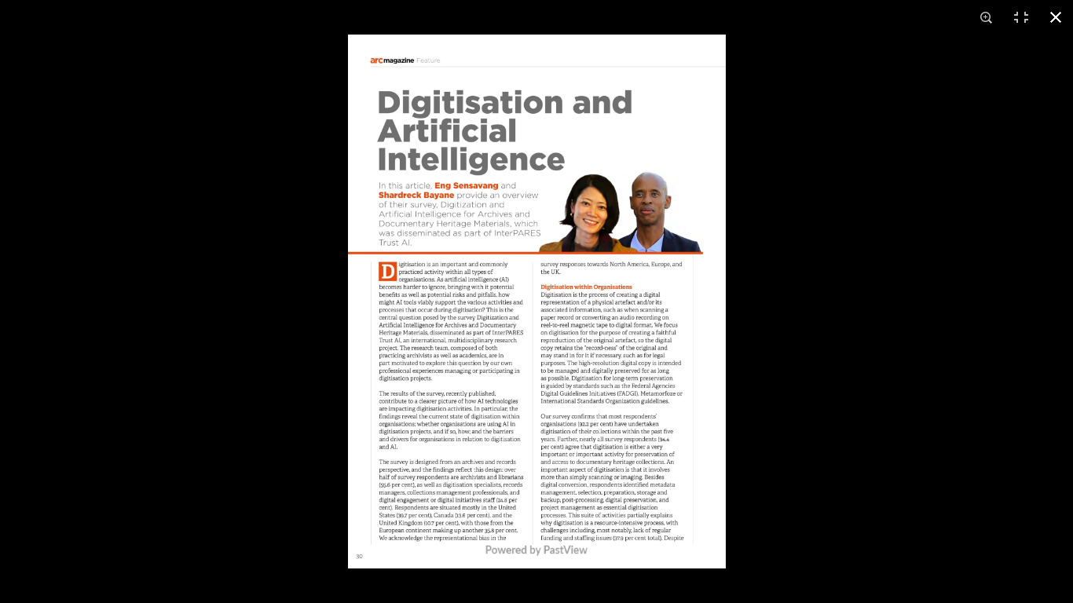
click at [1046, 314] on div at bounding box center [884, 336] width 1073 height 603
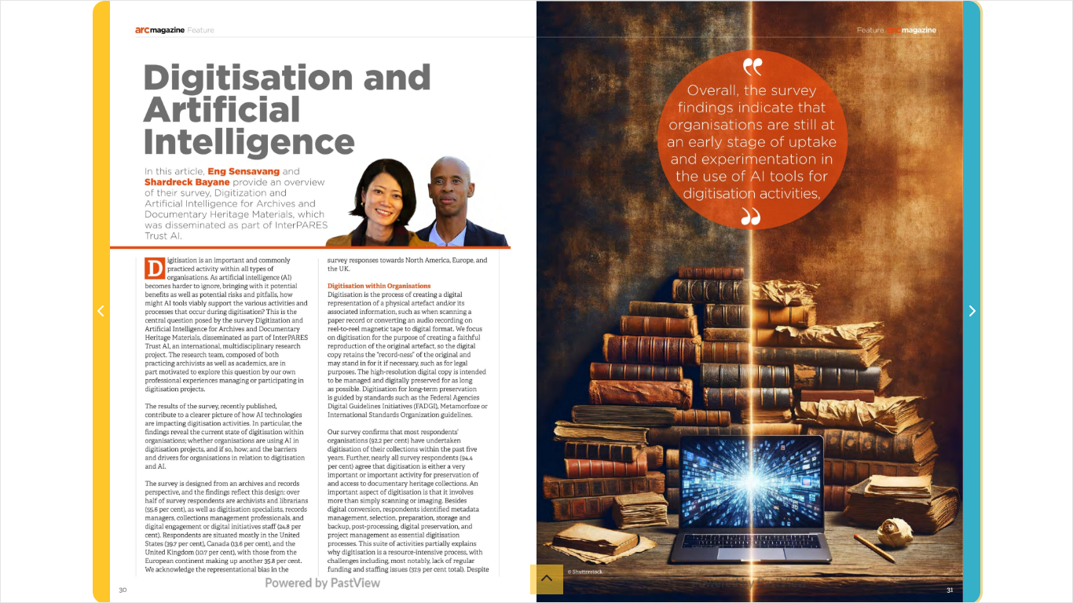
click at [975, 310] on icon "Next Page" at bounding box center [972, 311] width 8 height 13
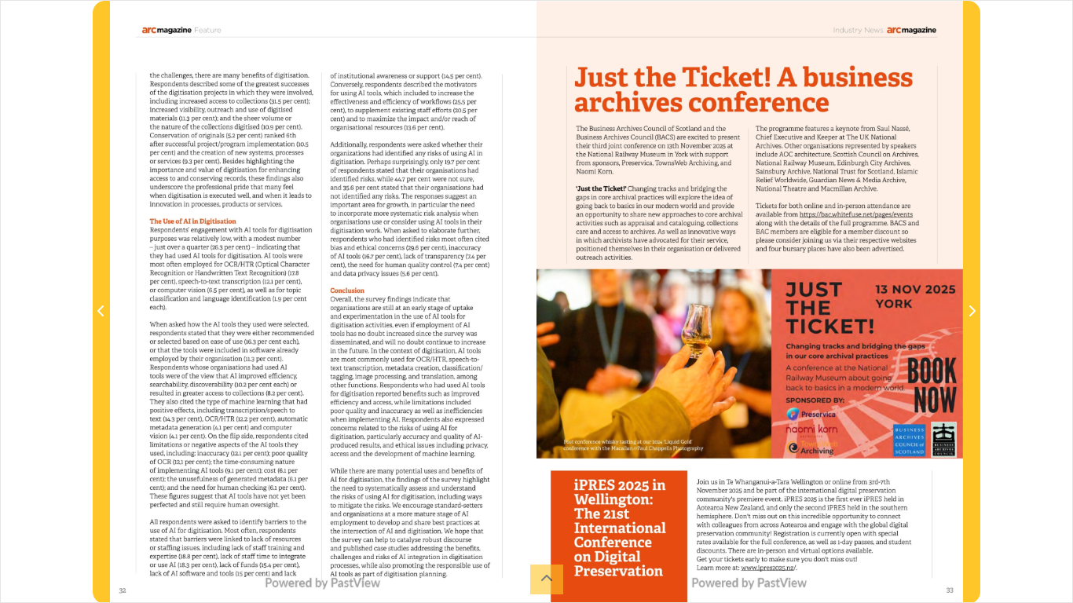
click at [295, 339] on div at bounding box center [323, 302] width 426 height 603
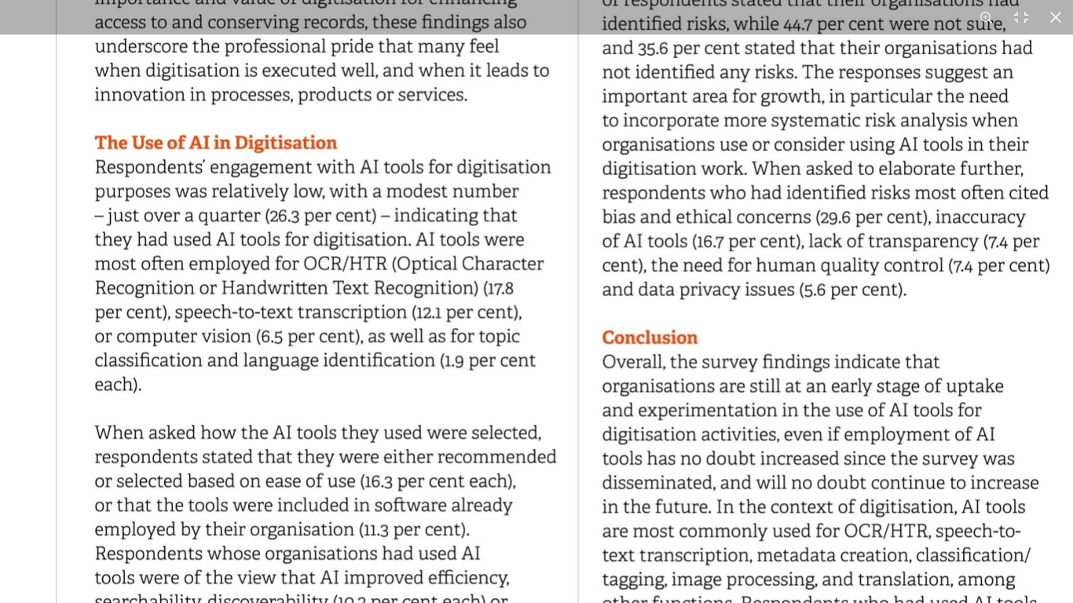
click at [506, 192] on img at bounding box center [582, 370] width 1199 height 1697
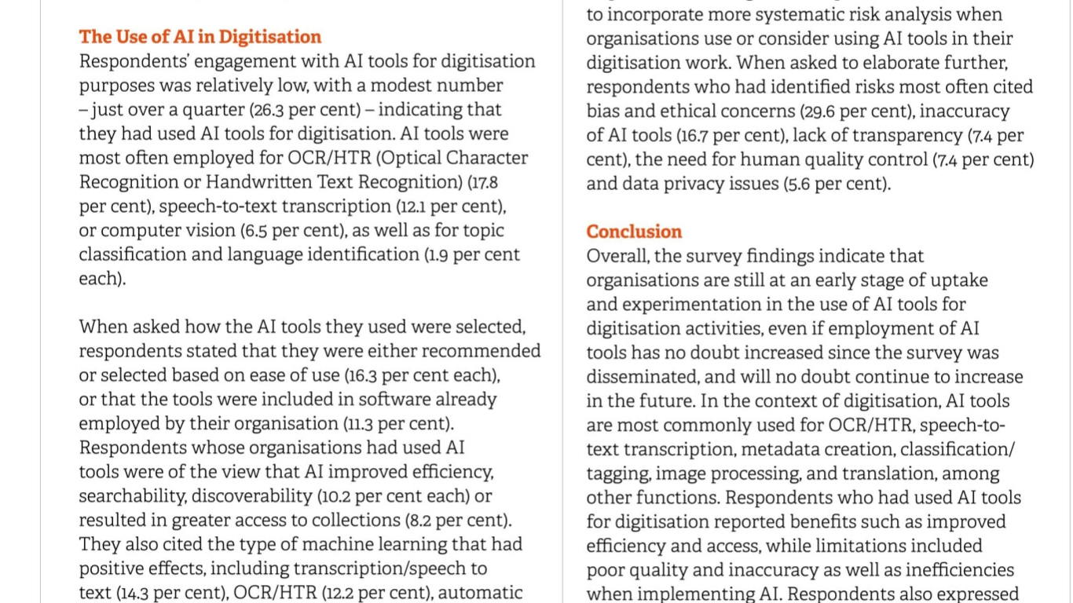
click at [416, 229] on img at bounding box center [566, 264] width 1199 height 1697
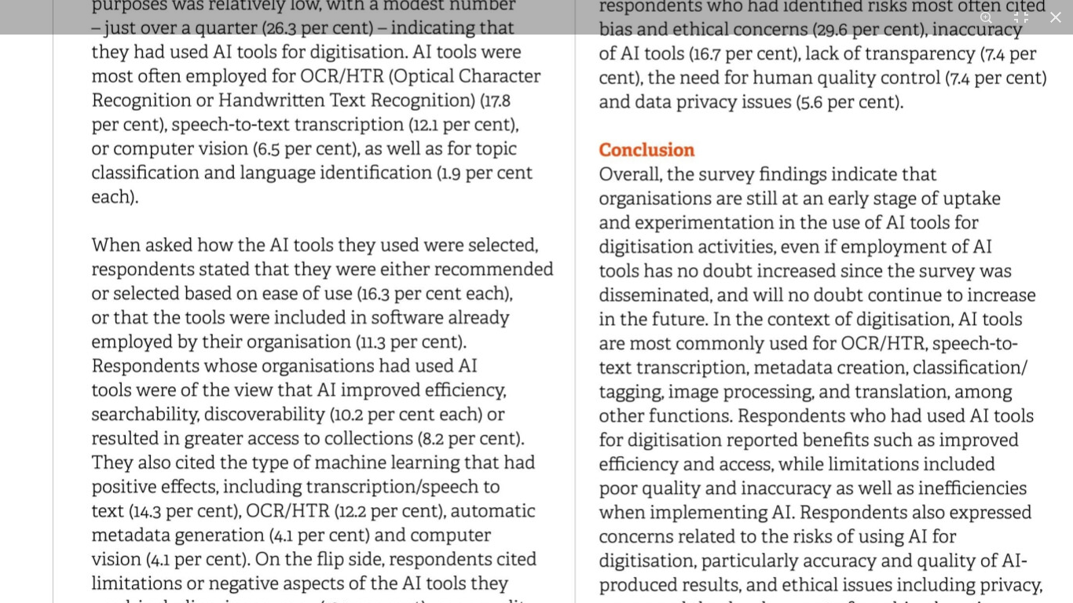
click at [406, 214] on img at bounding box center [579, 183] width 1199 height 1697
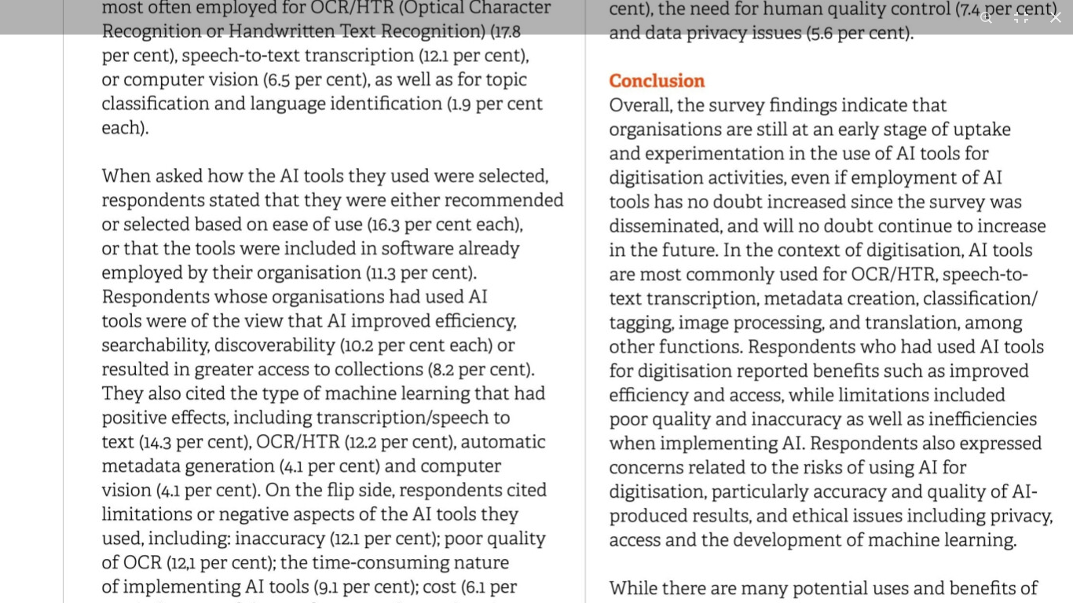
click at [408, 271] on img at bounding box center [589, 114] width 1199 height 1697
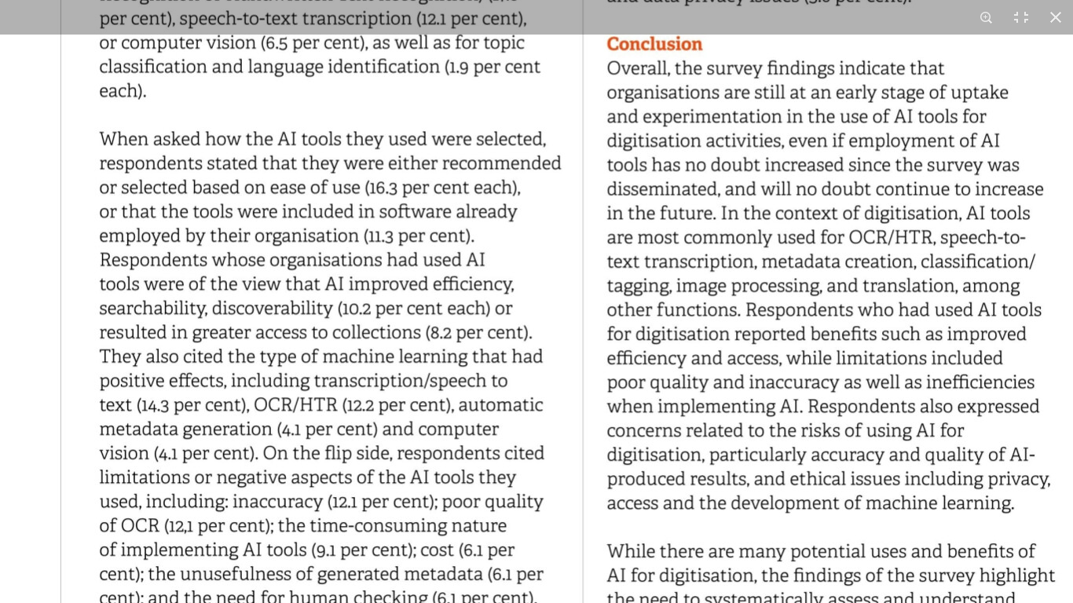
click at [423, 320] on img at bounding box center [586, 77] width 1199 height 1697
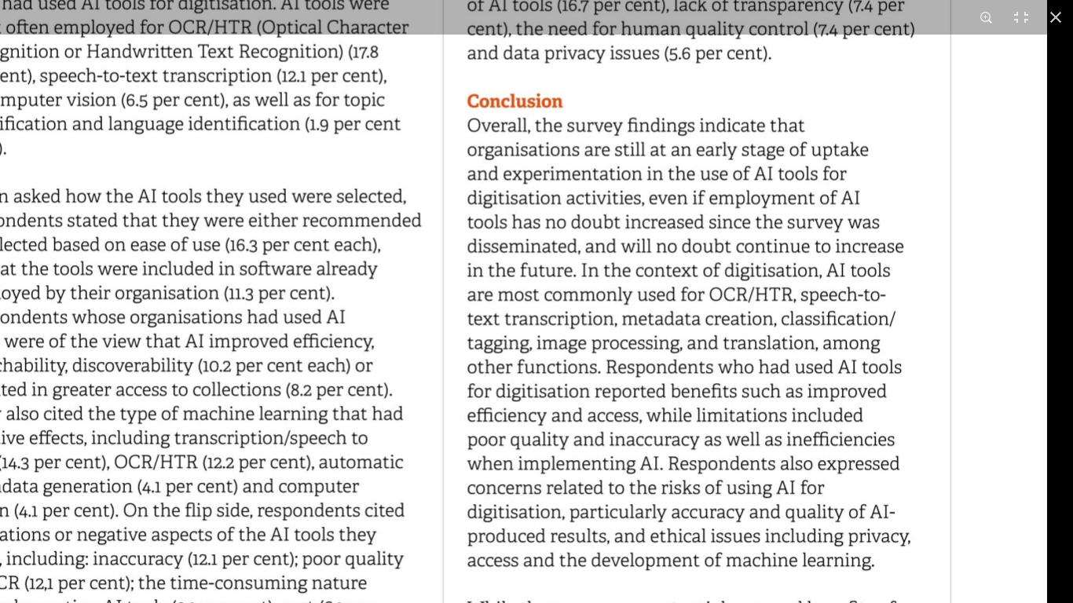
click at [440, 383] on img at bounding box center [447, 134] width 1199 height 1697
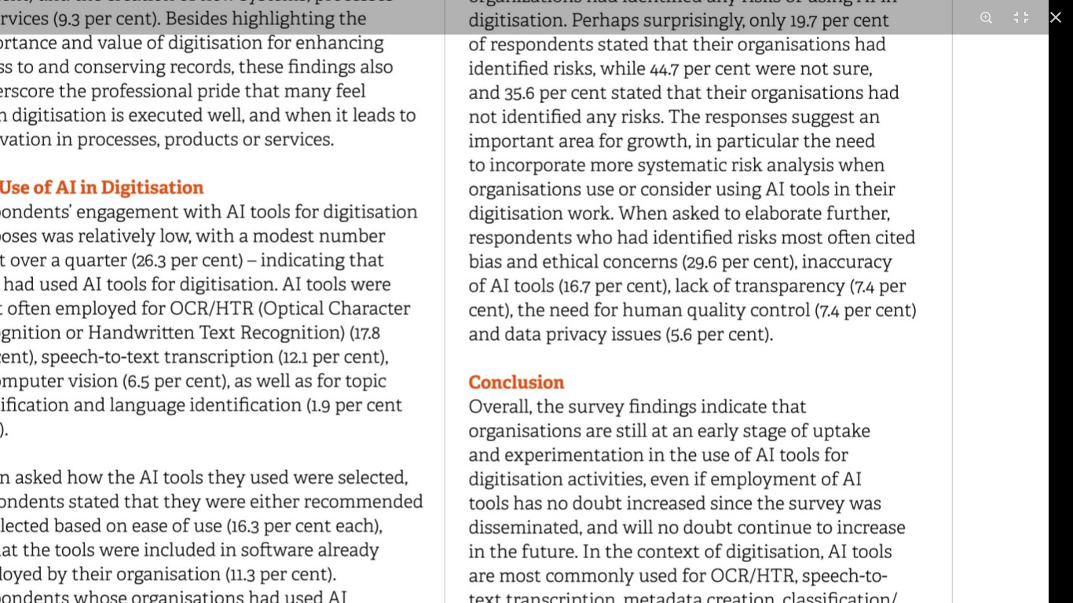
click at [441, 426] on img at bounding box center [448, 415] width 1199 height 1697
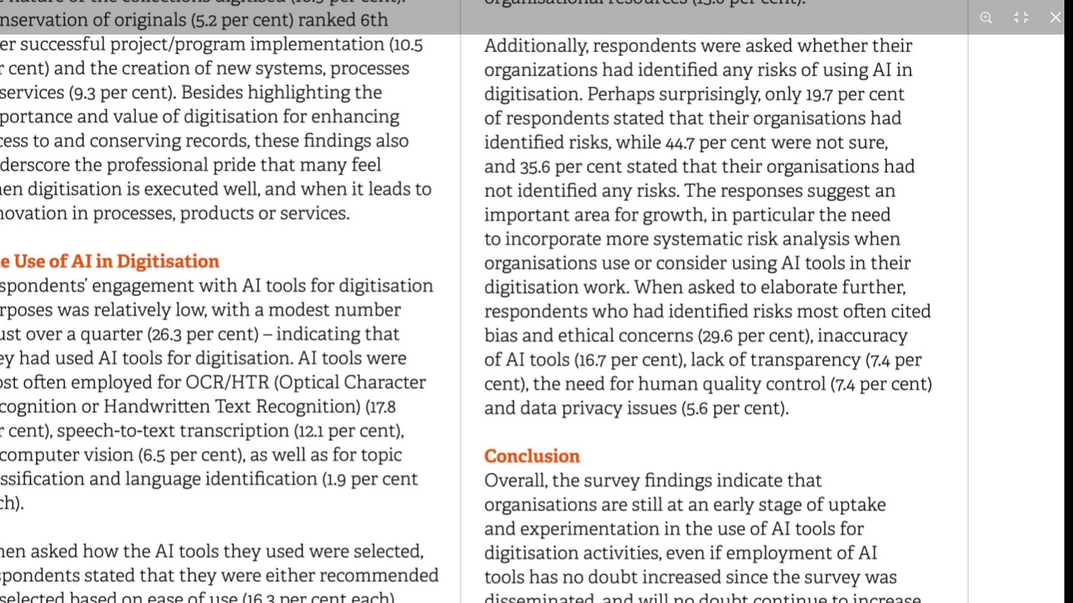
click at [449, 402] on img at bounding box center [464, 489] width 1199 height 1697
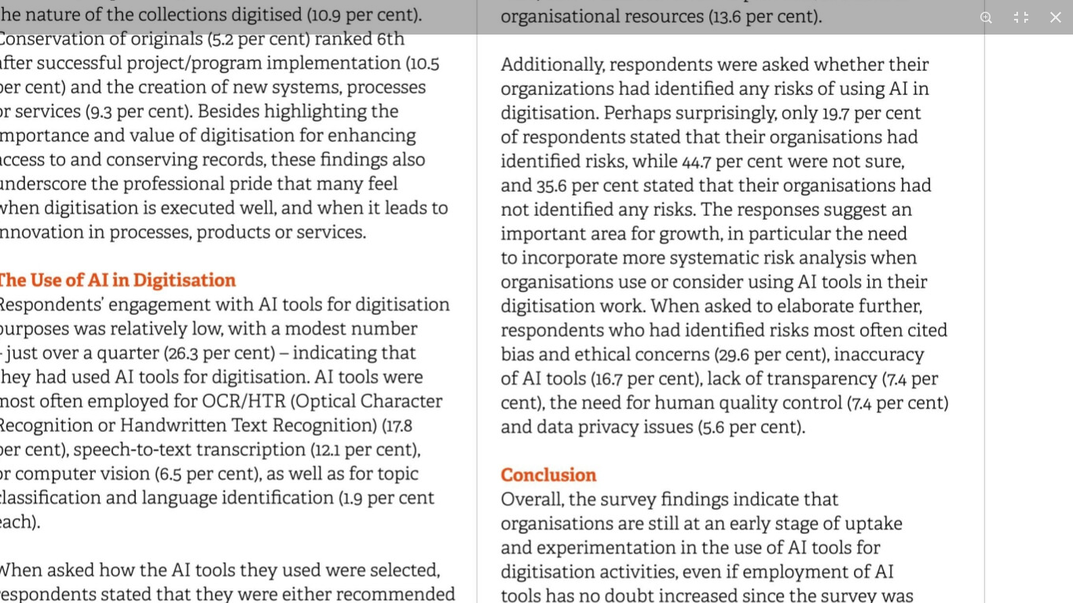
click at [378, 243] on img at bounding box center [480, 508] width 1199 height 1697
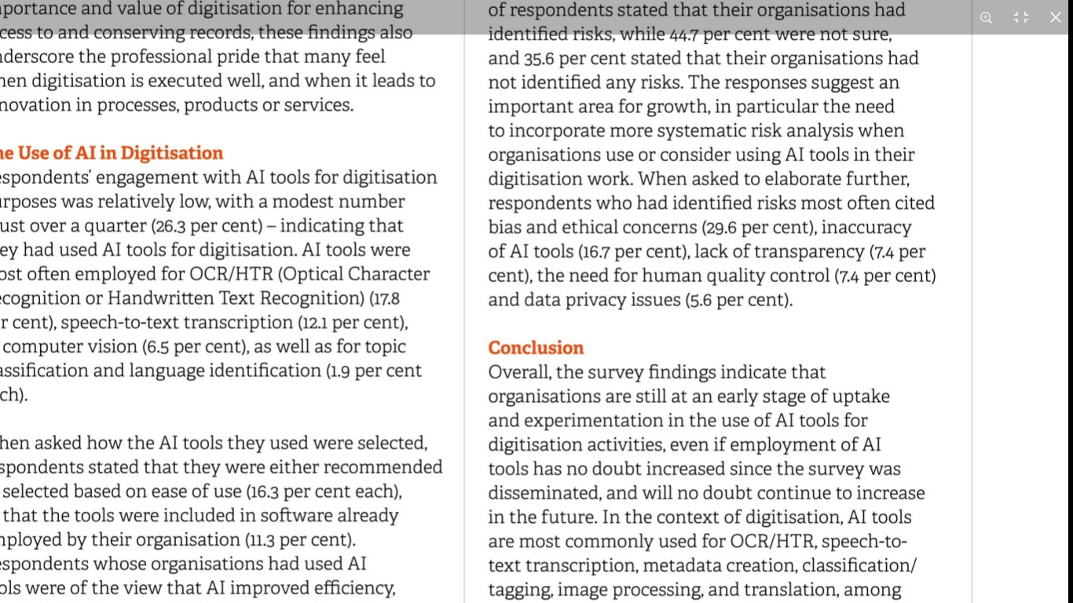
click at [390, 240] on img at bounding box center [468, 381] width 1199 height 1697
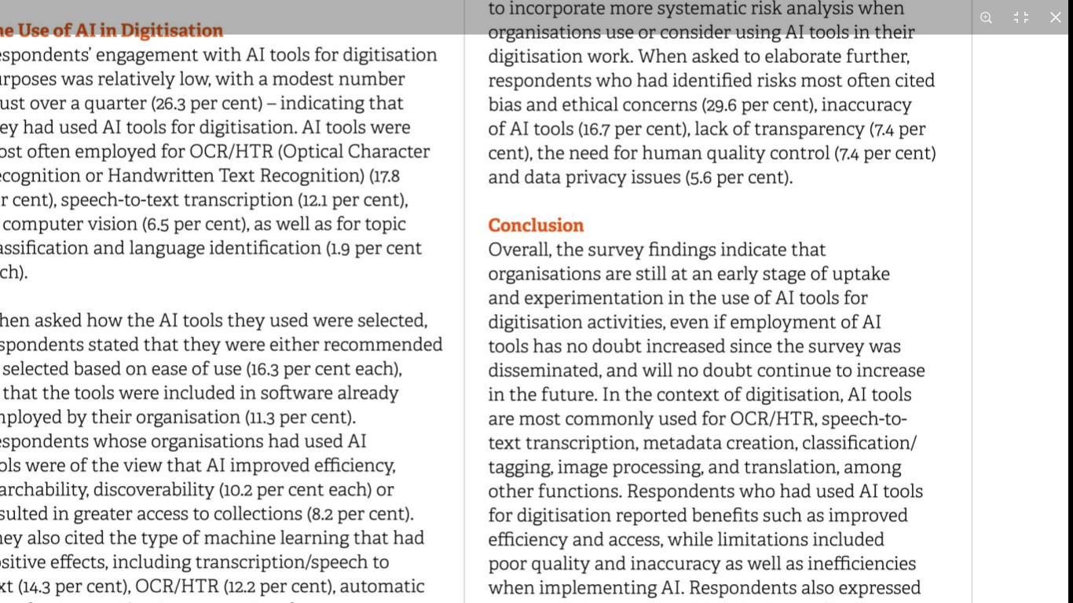
click at [498, 267] on img at bounding box center [468, 258] width 1199 height 1697
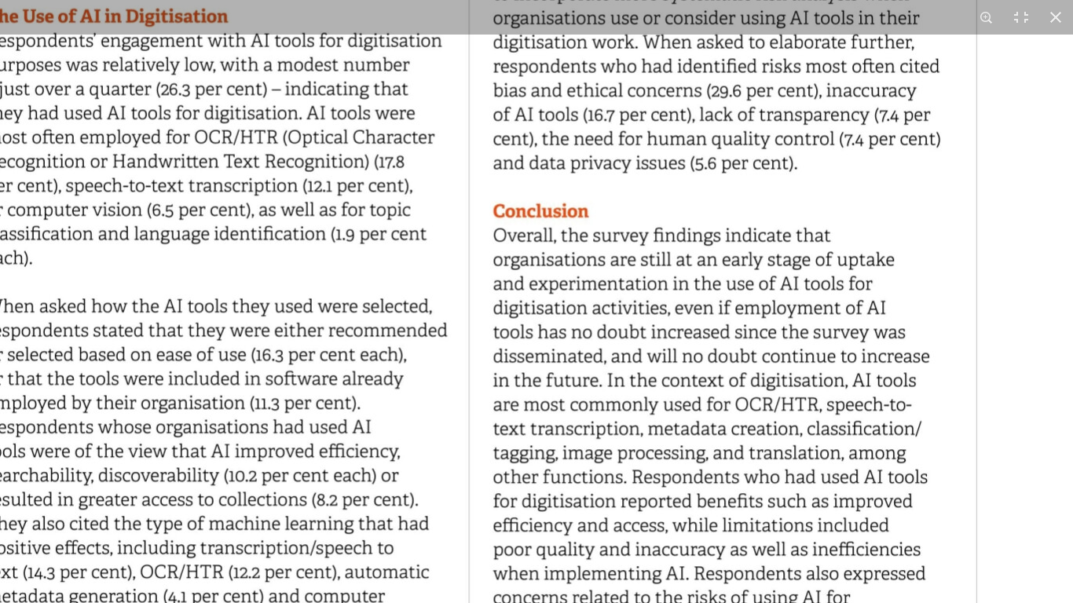
click at [485, 295] on img at bounding box center [473, 244] width 1199 height 1697
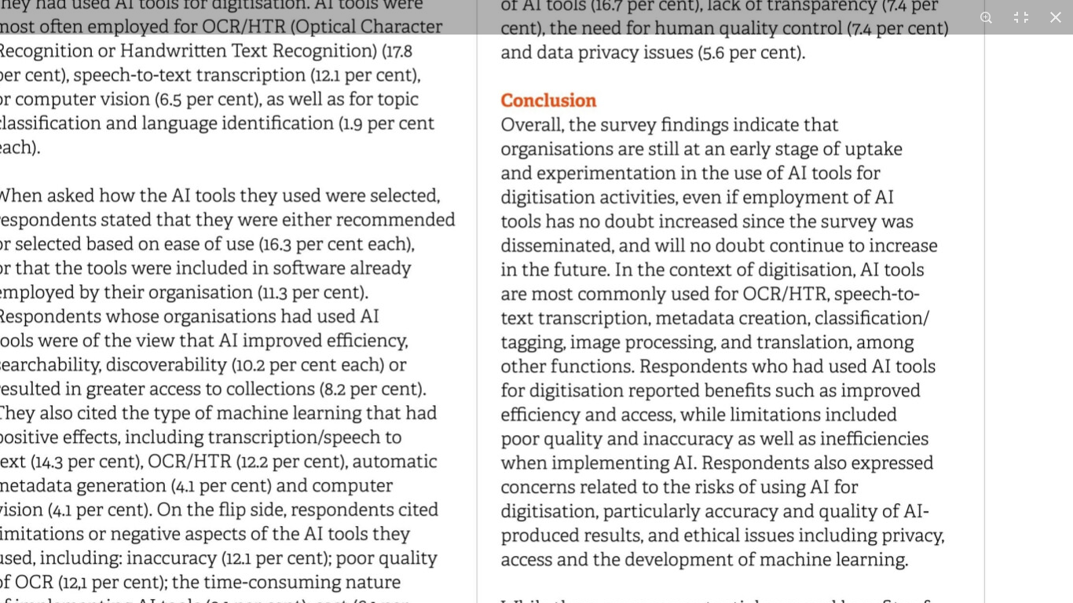
click at [424, 353] on img at bounding box center [480, 133] width 1199 height 1697
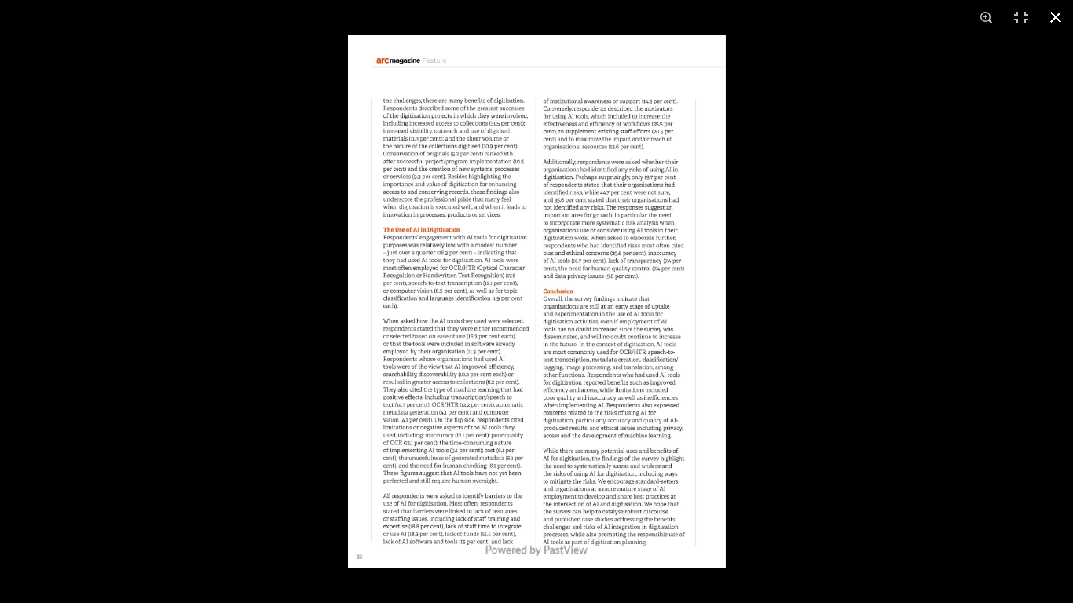
click at [1054, 287] on div at bounding box center [884, 336] width 1073 height 603
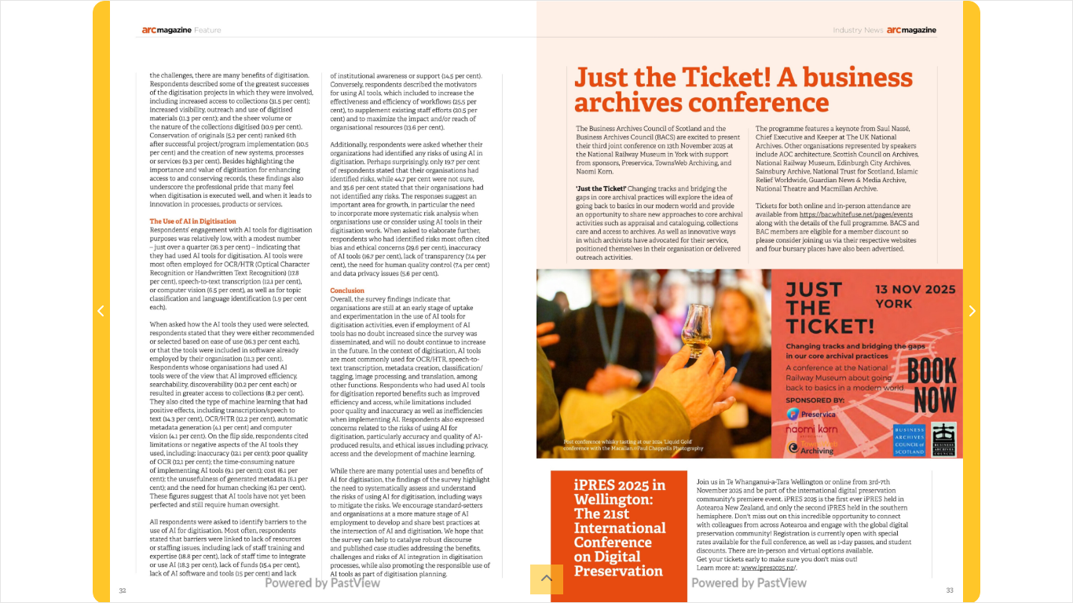
click at [1054, 284] on div "sheet 32 of 49 32 **" at bounding box center [536, 301] width 1073 height 603
click at [1054, 306] on div "sheet 32 of 49 32 **" at bounding box center [536, 301] width 1073 height 603
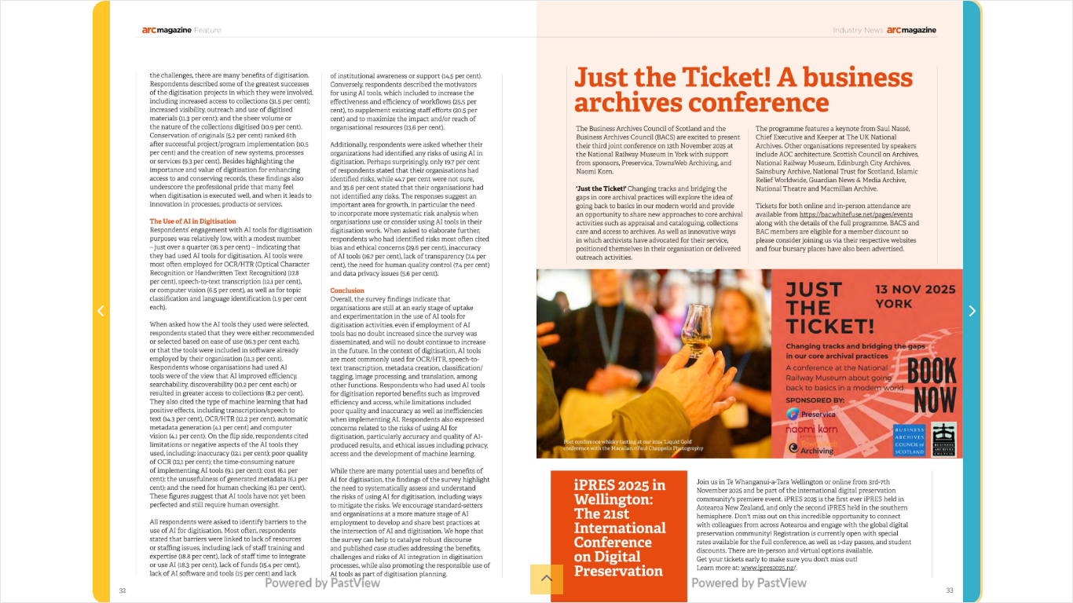
click at [968, 310] on icon "Next Page" at bounding box center [972, 311] width 8 height 13
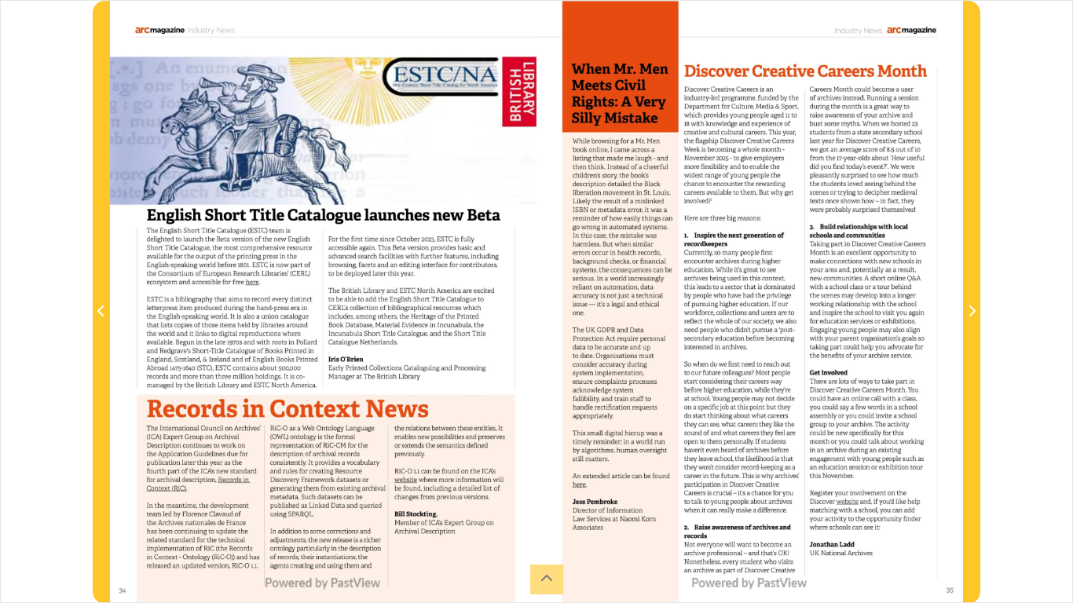
click at [305, 287] on div at bounding box center [323, 302] width 426 height 603
click at [297, 258] on div at bounding box center [323, 302] width 426 height 603
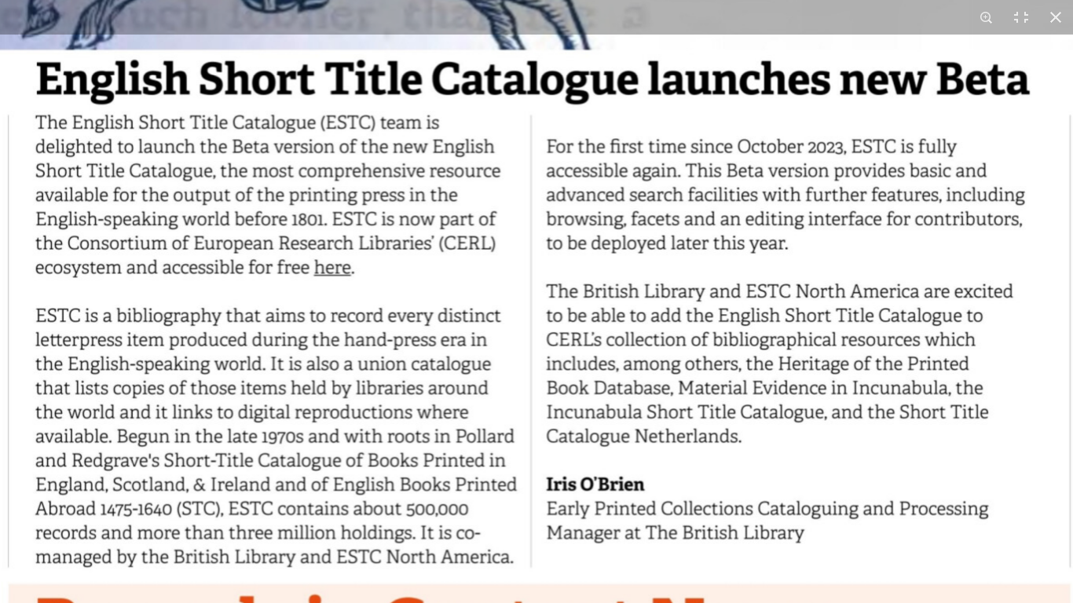
click at [399, 189] on img at bounding box center [531, 324] width 1199 height 1695
click at [1054, 407] on img at bounding box center [531, 324] width 1199 height 1695
click at [987, 12] on button at bounding box center [986, 17] width 35 height 35
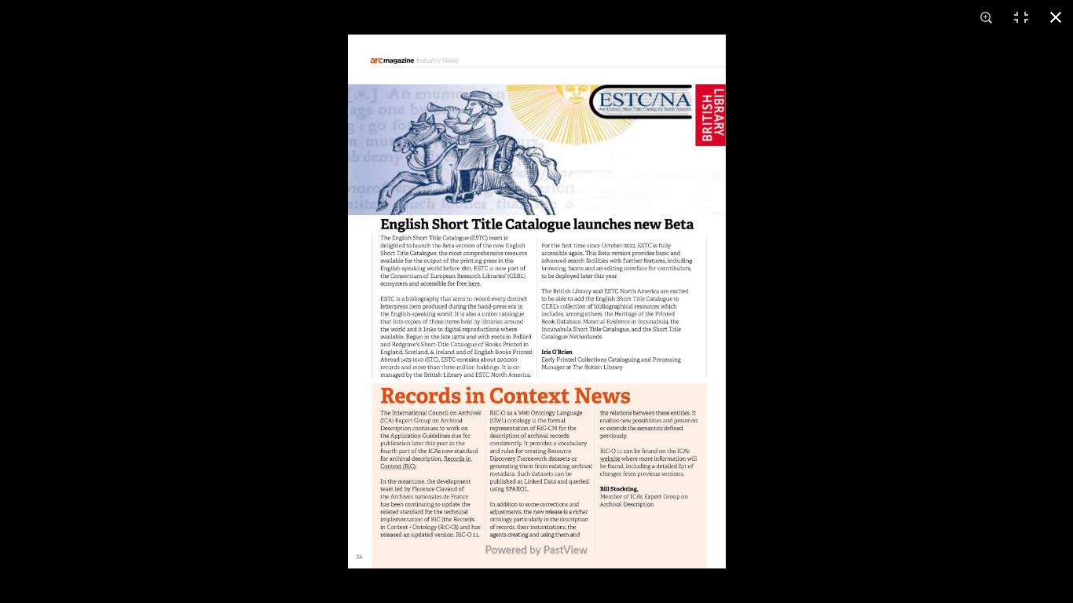
click at [1054, 298] on div at bounding box center [884, 336] width 1073 height 603
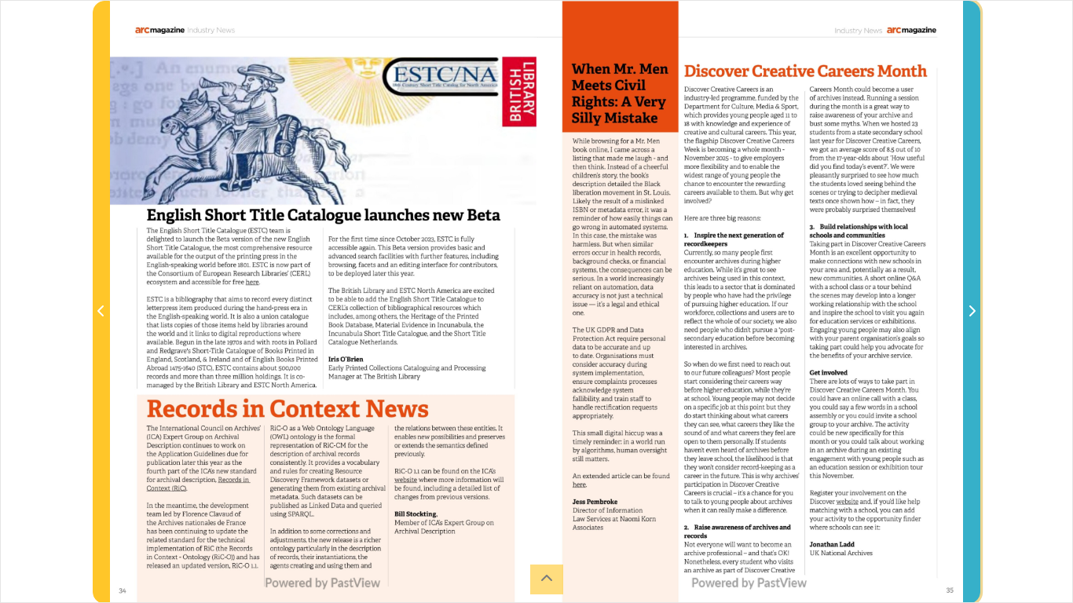
click at [977, 312] on span "Next Page" at bounding box center [972, 311] width 16 height 19
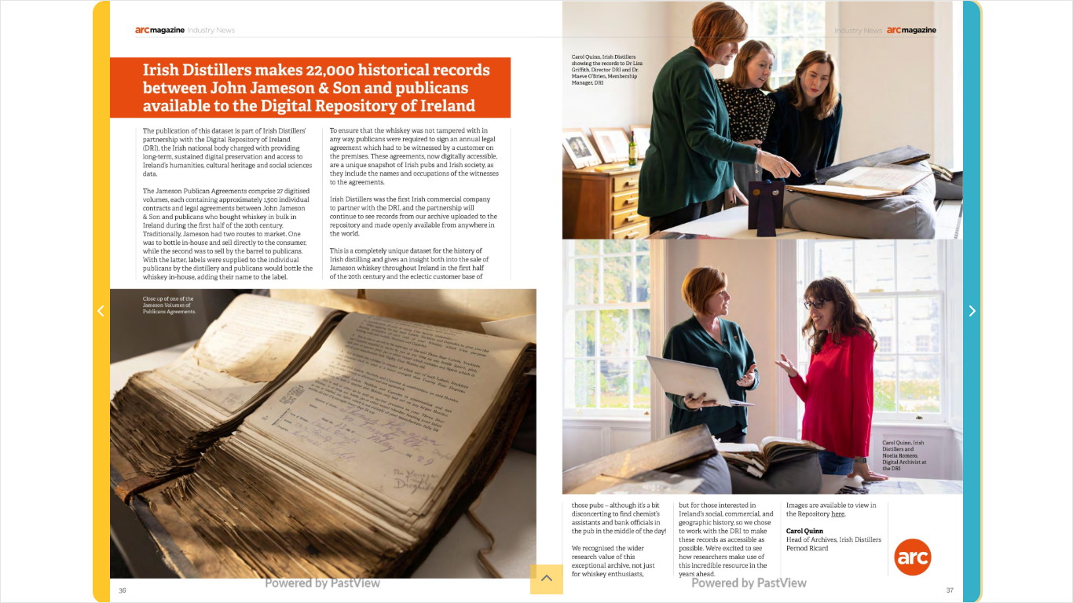
click at [977, 312] on span "Next Page" at bounding box center [972, 311] width 16 height 19
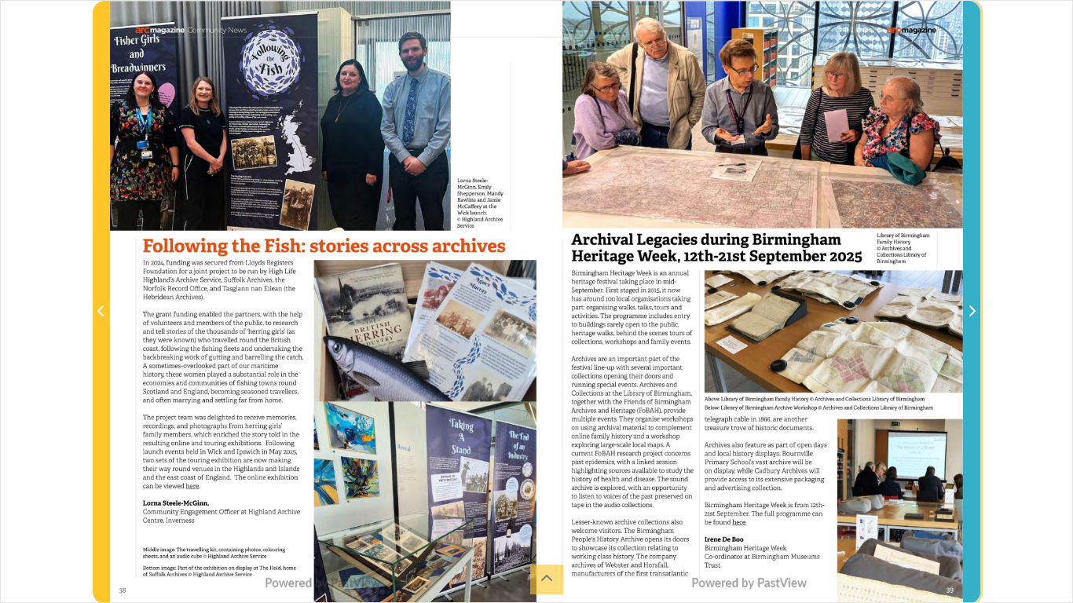
click at [977, 312] on span "Next Page" at bounding box center [972, 311] width 16 height 19
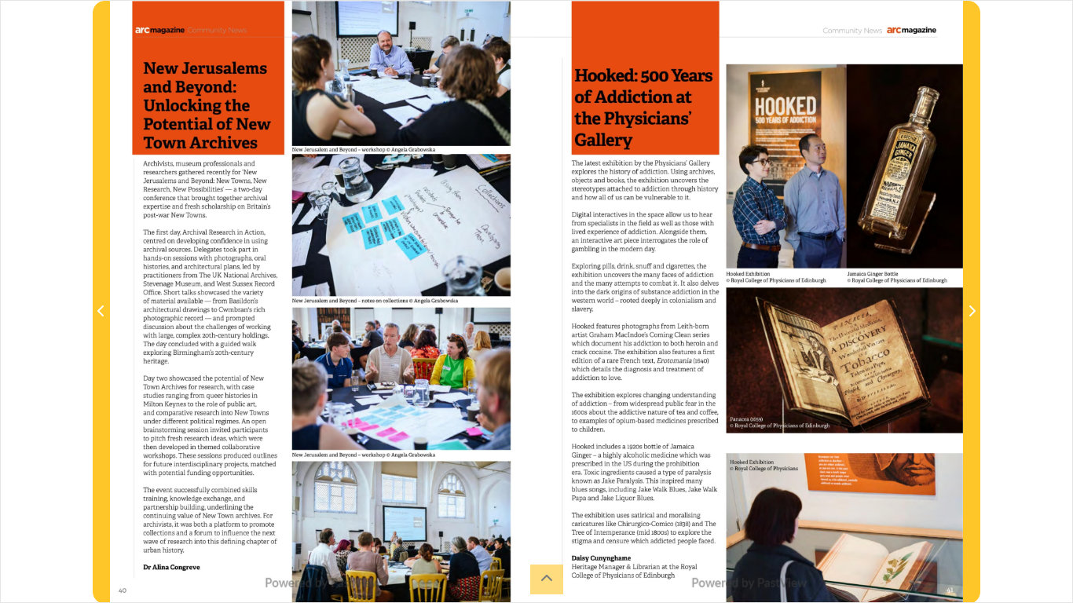
click at [207, 339] on div at bounding box center [323, 302] width 426 height 603
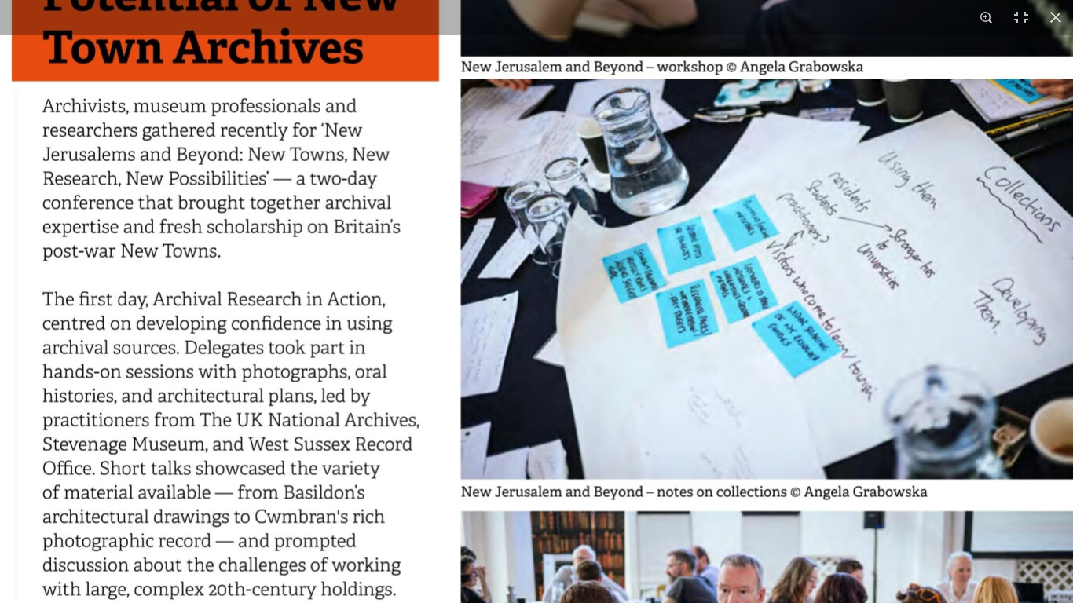
click at [386, 365] on img at bounding box center [548, 496] width 1199 height 1697
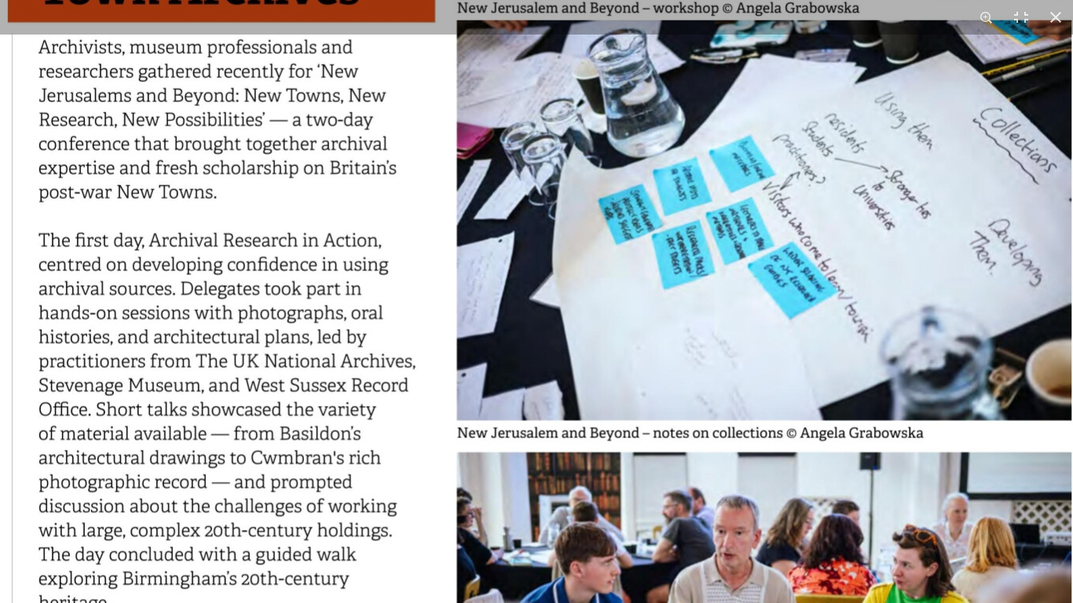
click at [360, 397] on img at bounding box center [544, 437] width 1199 height 1697
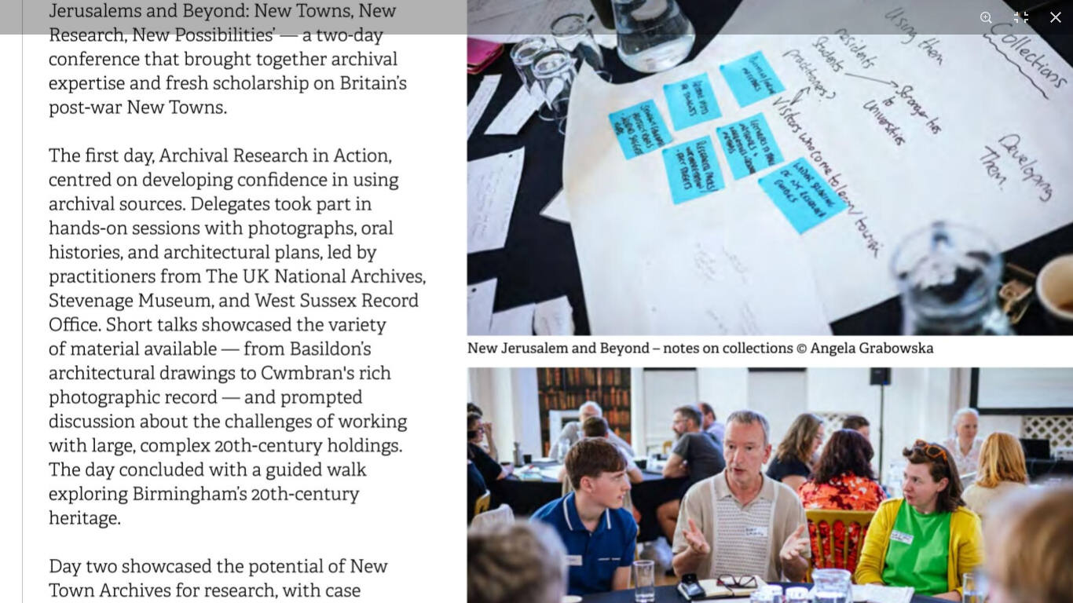
click at [357, 387] on img at bounding box center [554, 352] width 1199 height 1697
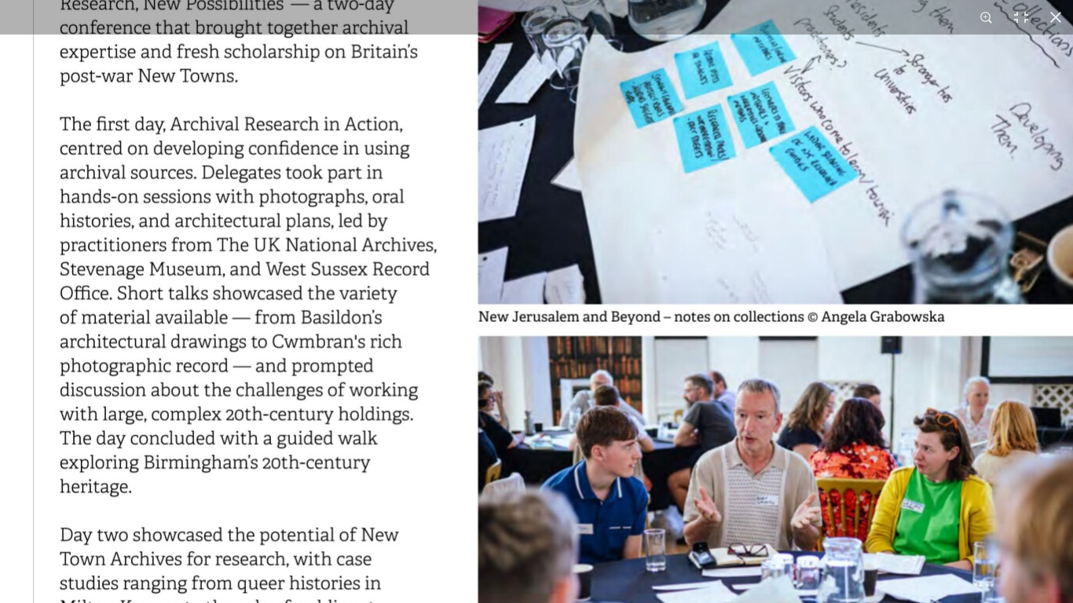
click at [363, 430] on img at bounding box center [565, 321] width 1199 height 1697
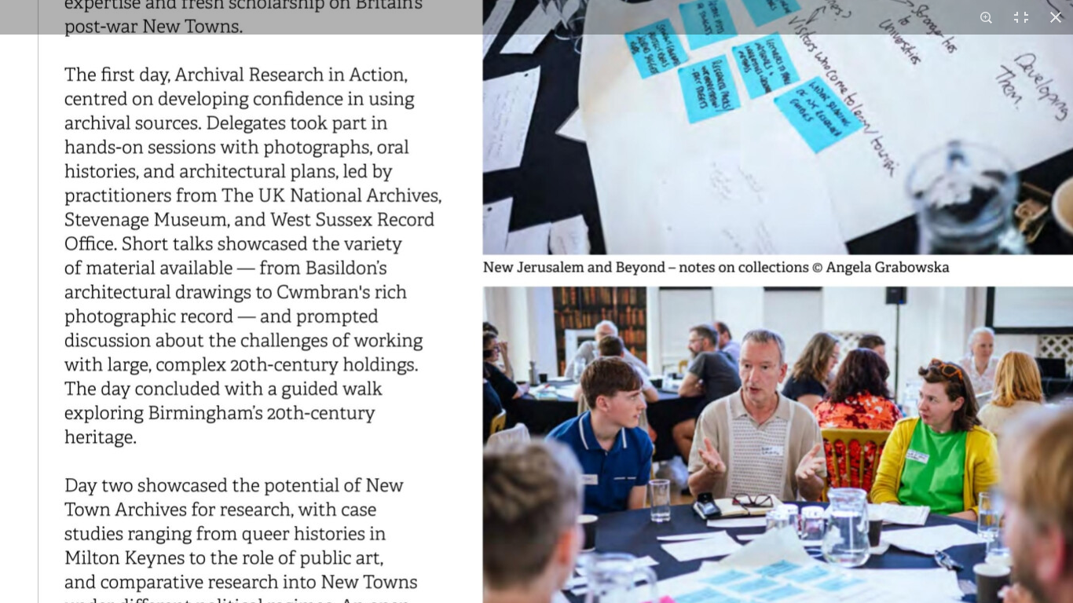
click at [345, 441] on img at bounding box center [570, 271] width 1199 height 1697
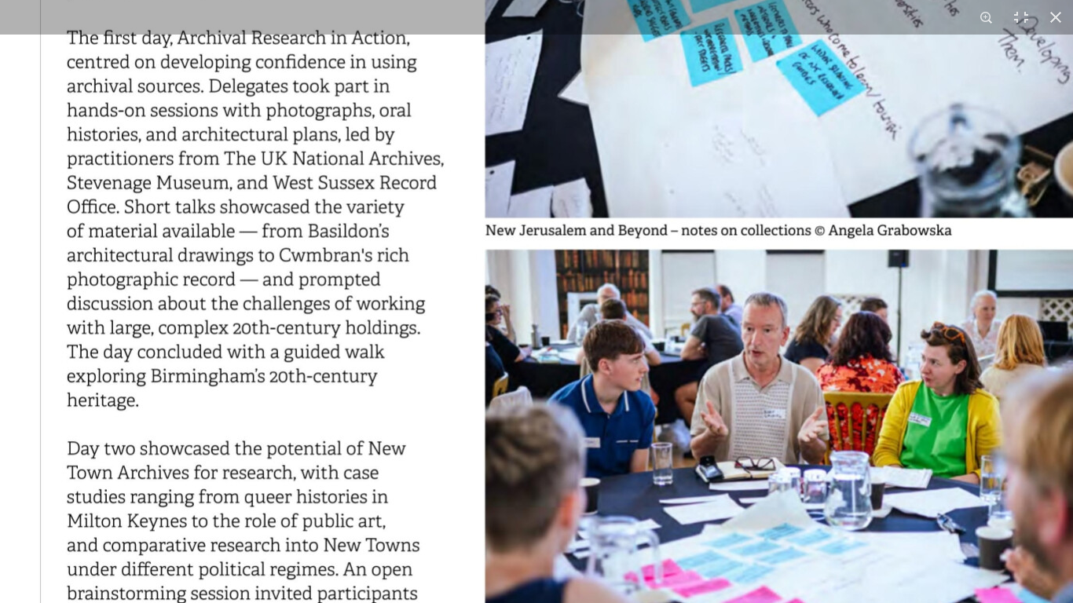
click at [328, 467] on img at bounding box center [572, 235] width 1199 height 1697
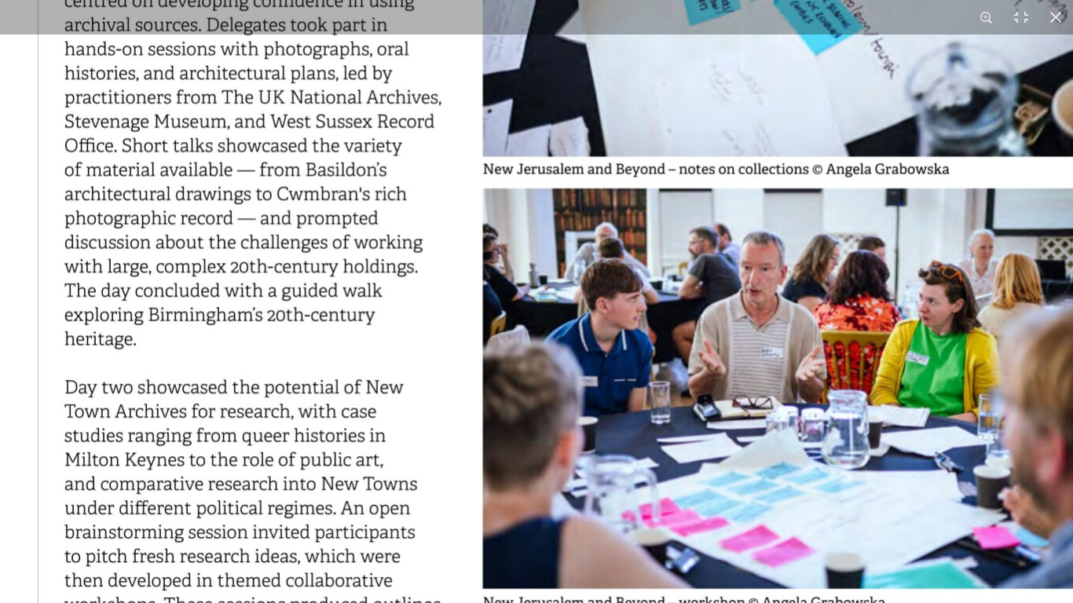
click at [313, 434] on img at bounding box center [570, 173] width 1199 height 1697
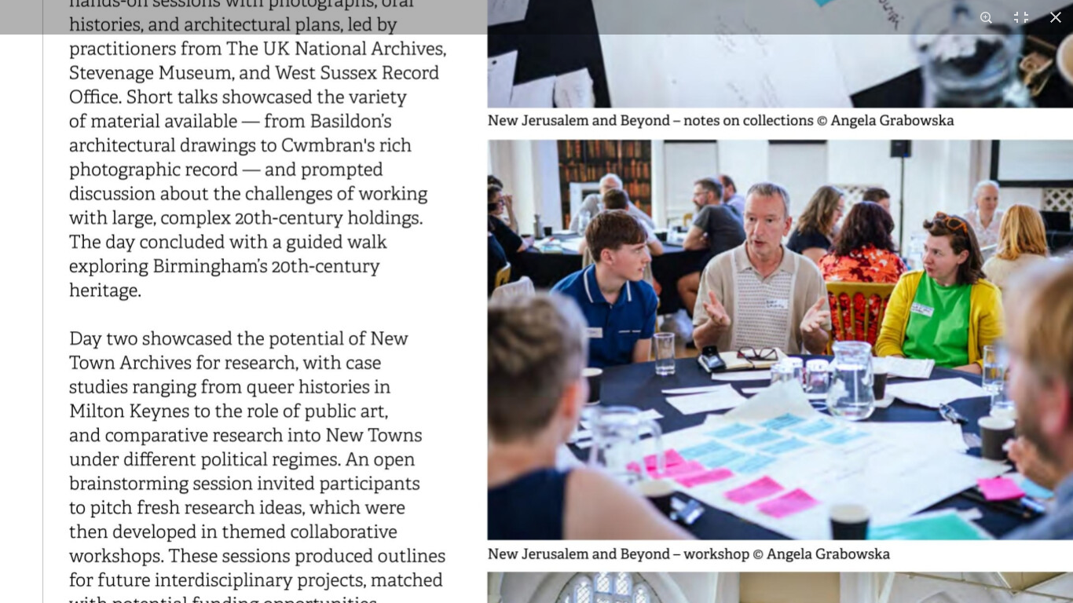
click at [301, 434] on img at bounding box center [575, 125] width 1199 height 1697
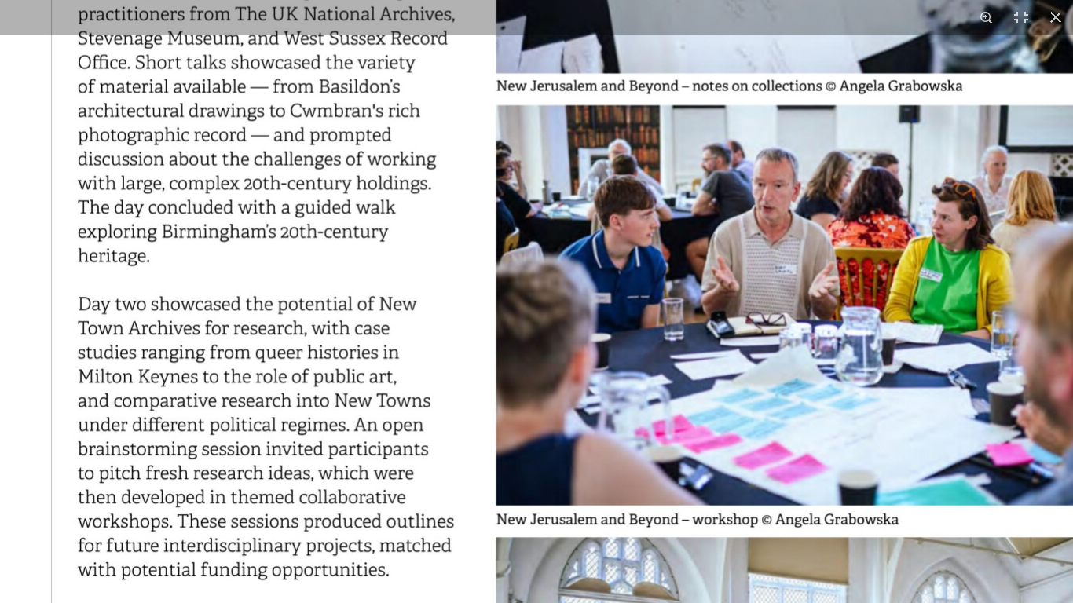
click at [302, 427] on img at bounding box center [583, 90] width 1199 height 1697
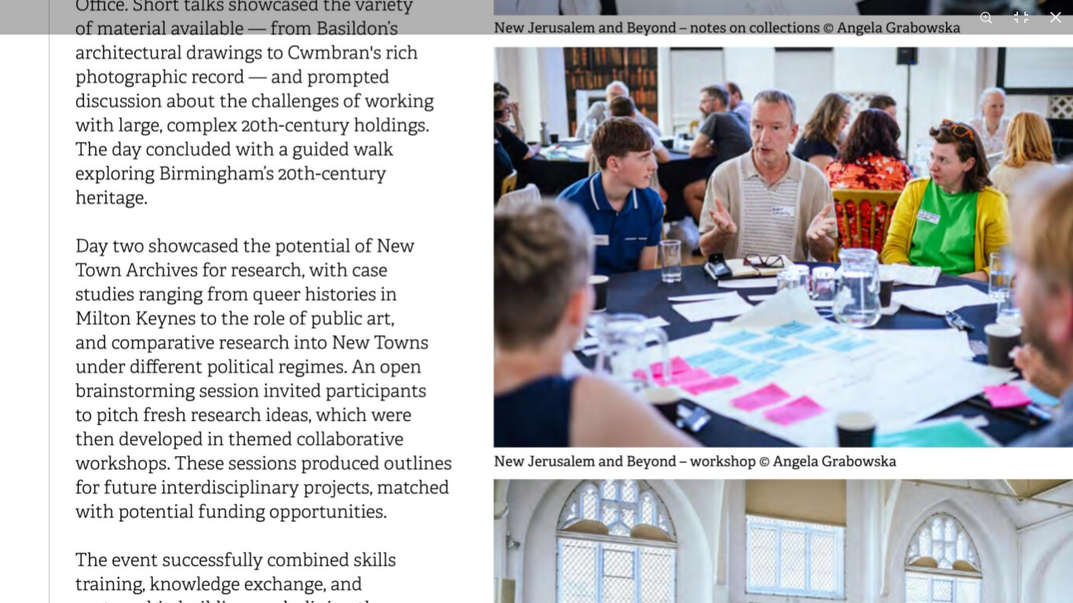
click at [291, 419] on img at bounding box center [581, 32] width 1199 height 1697
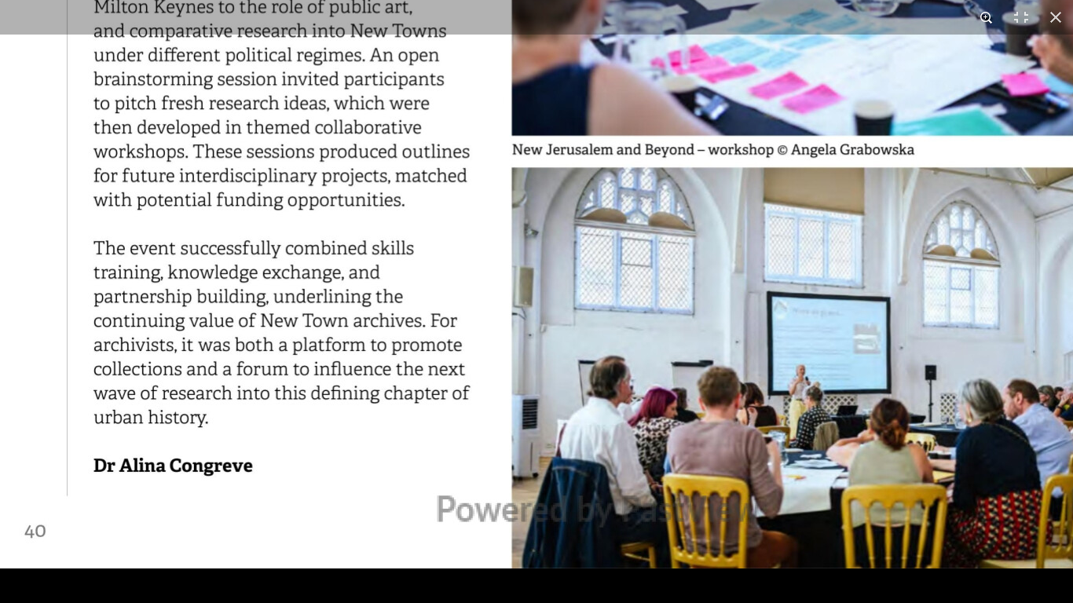
click at [985, 22] on button at bounding box center [986, 17] width 35 height 35
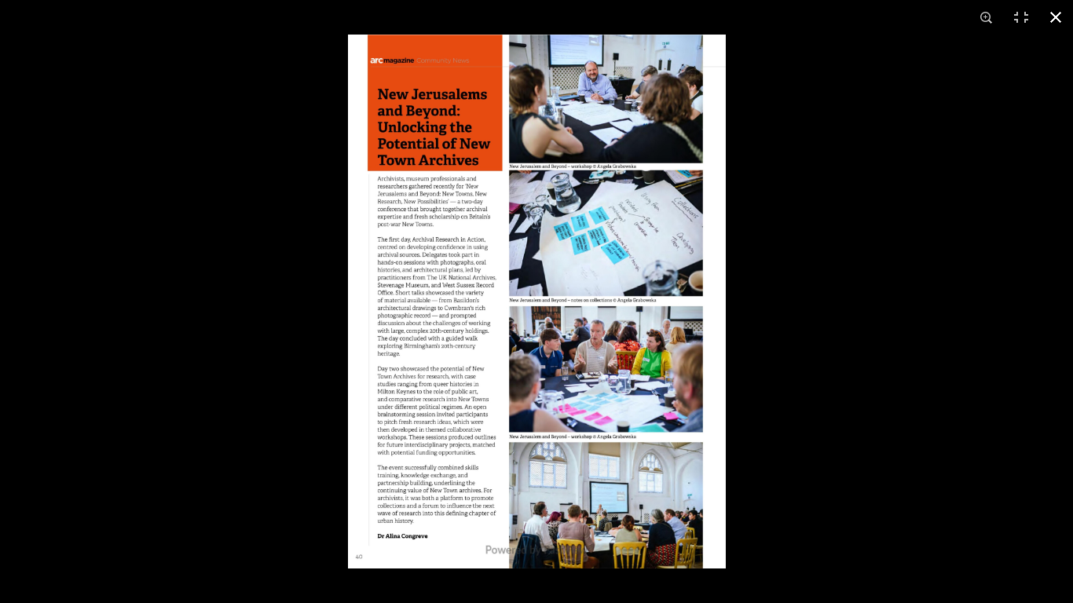
click at [1029, 263] on div at bounding box center [884, 336] width 1073 height 603
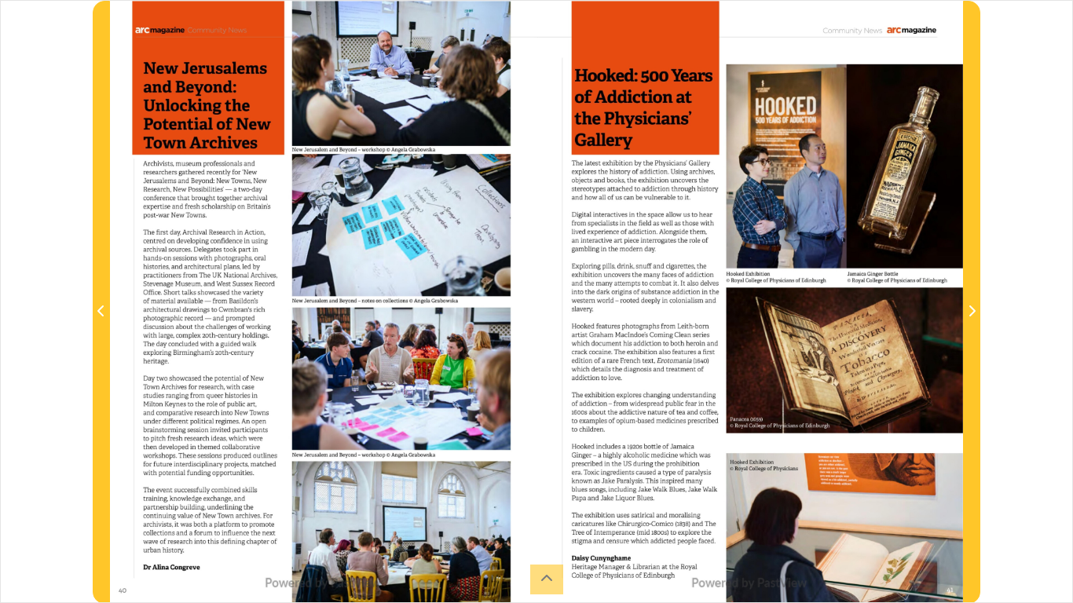
click at [1054, 284] on div "sheet 40 of 49 40 **" at bounding box center [536, 301] width 1073 height 603
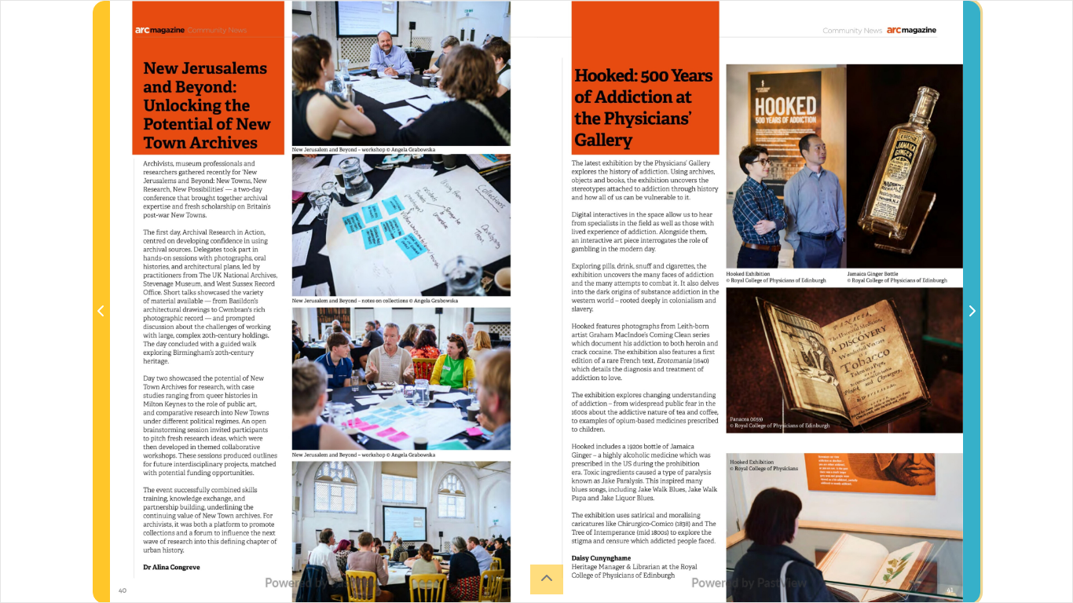
click at [970, 321] on span "Next Page" at bounding box center [972, 303] width 16 height 602
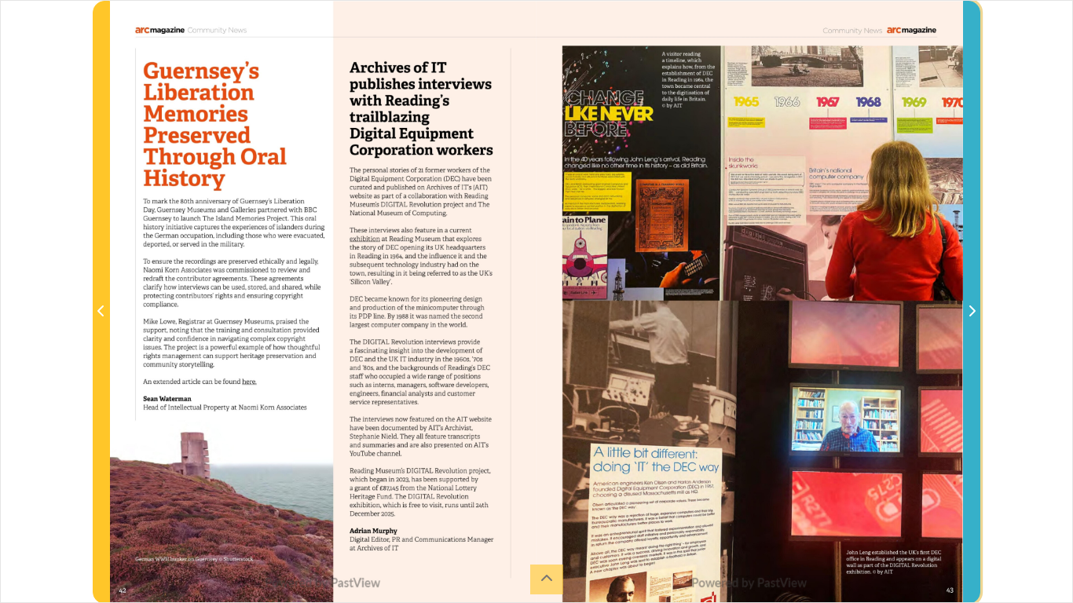
click at [970, 321] on span "Next Page" at bounding box center [972, 303] width 16 height 602
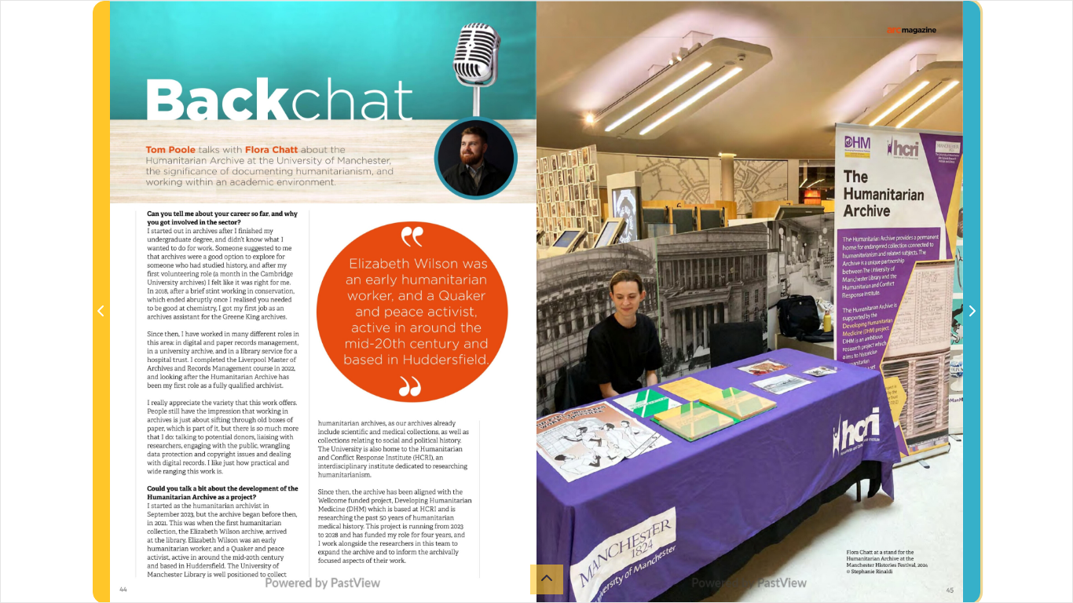
click at [970, 321] on span "Next Page" at bounding box center [972, 303] width 16 height 602
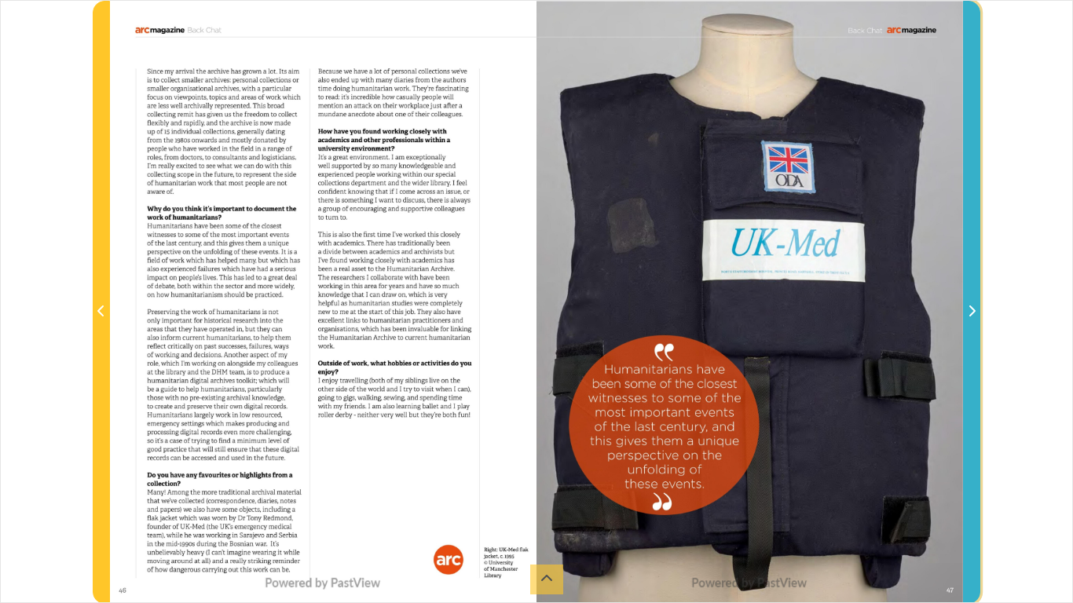
click at [970, 321] on span "Next Page" at bounding box center [972, 303] width 16 height 602
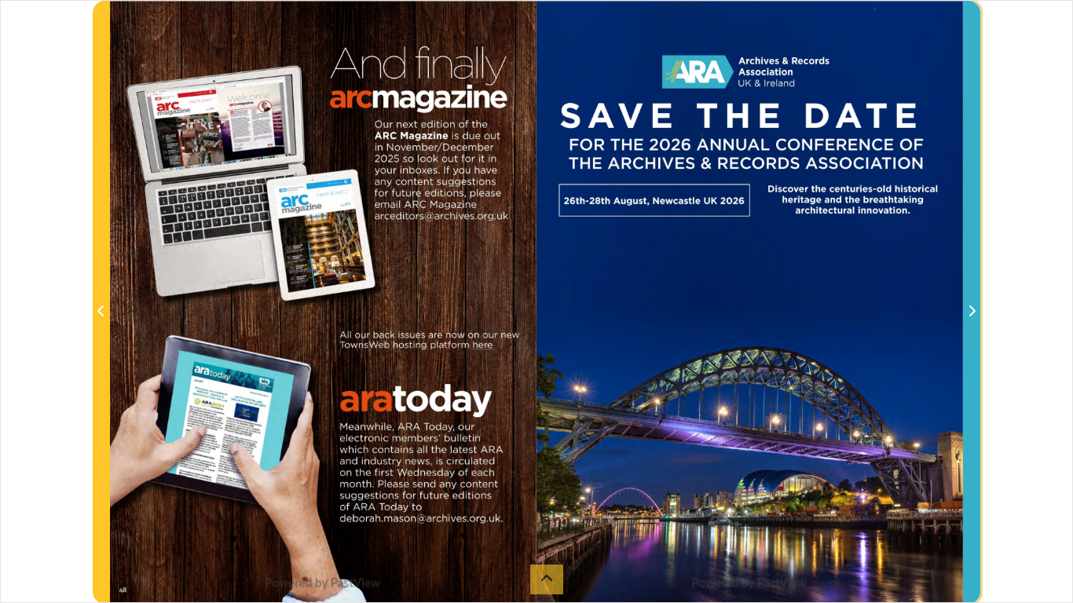
click at [970, 321] on span "Next Page" at bounding box center [972, 303] width 16 height 602
click at [968, 317] on icon "Next Page" at bounding box center [972, 311] width 8 height 13
click at [968, 309] on icon "Next Page" at bounding box center [972, 311] width 8 height 13
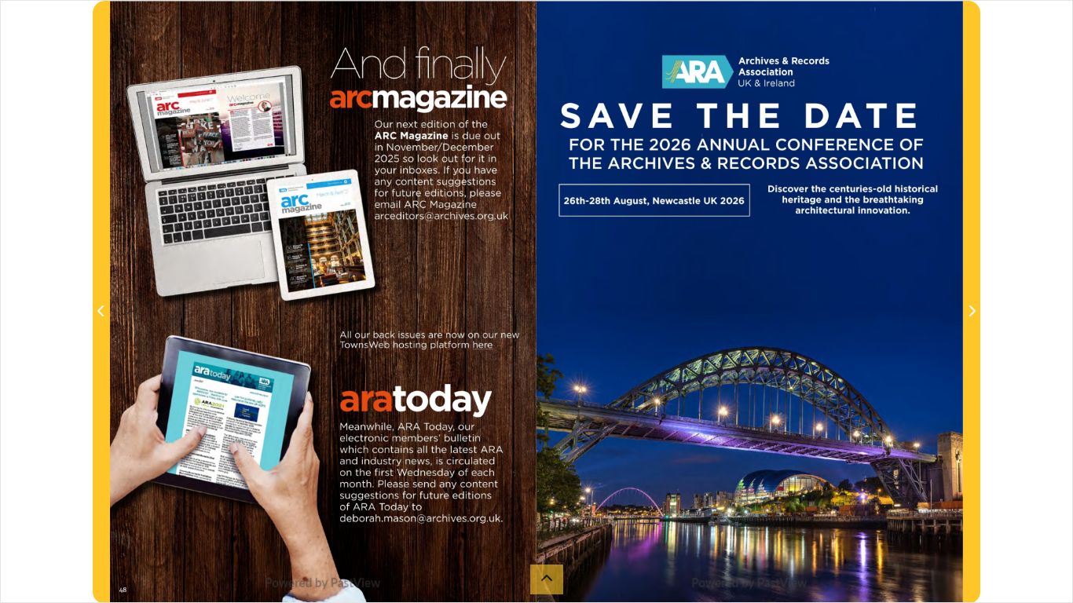
click at [704, 89] on div at bounding box center [749, 302] width 426 height 603
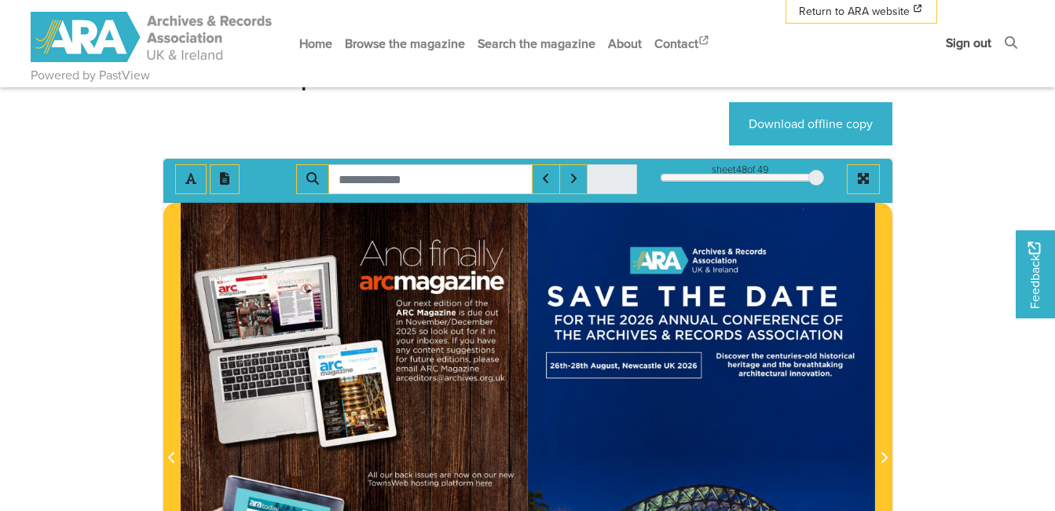
click at [966, 42] on link "Sign out" at bounding box center [968, 43] width 58 height 42
